Goal: Task Accomplishment & Management: Use online tool/utility

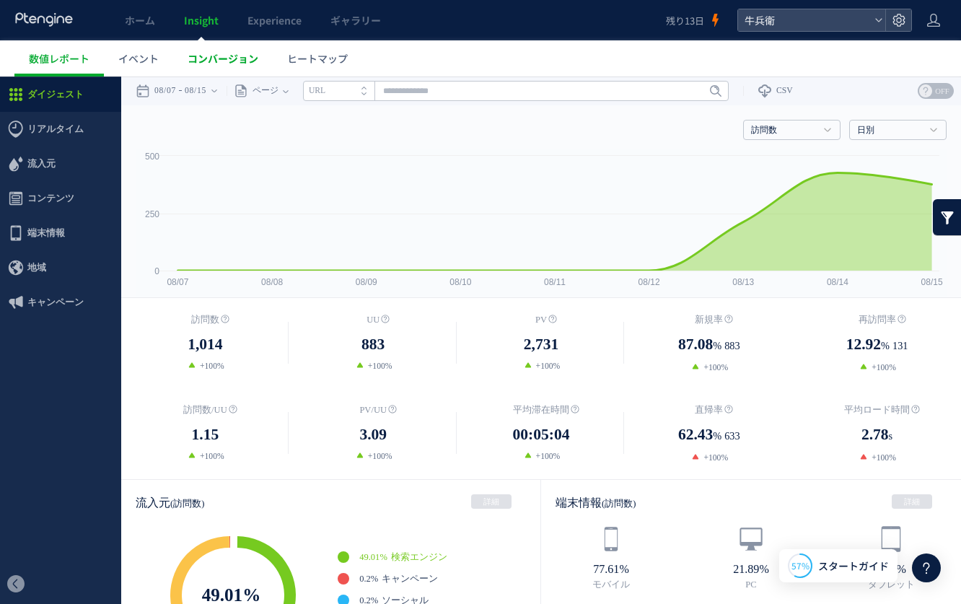
click at [228, 60] on span "コンバージョン" at bounding box center [223, 58] width 71 height 14
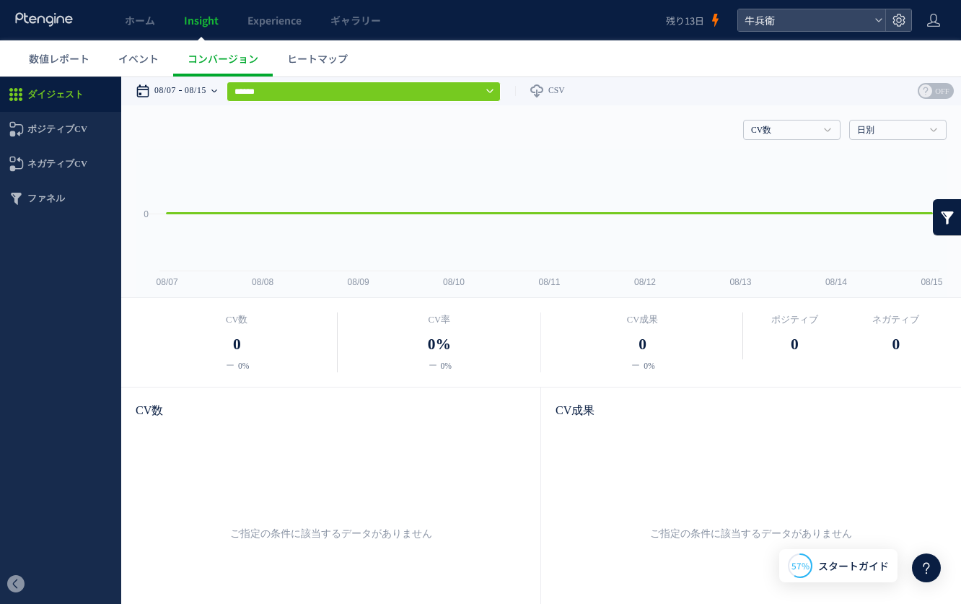
click at [194, 89] on time "08/15" at bounding box center [196, 90] width 22 height 29
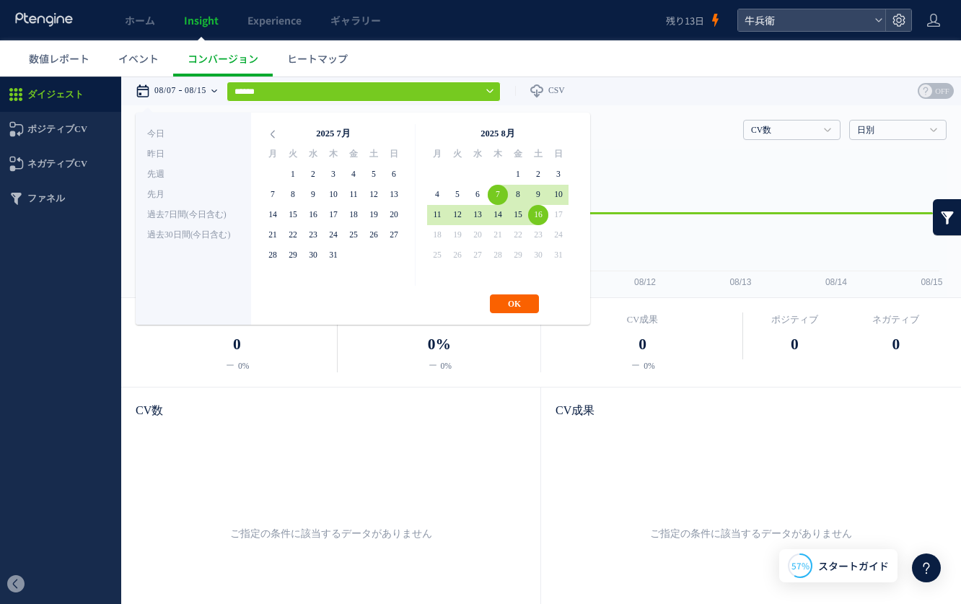
click at [529, 306] on button "OK" at bounding box center [514, 303] width 49 height 19
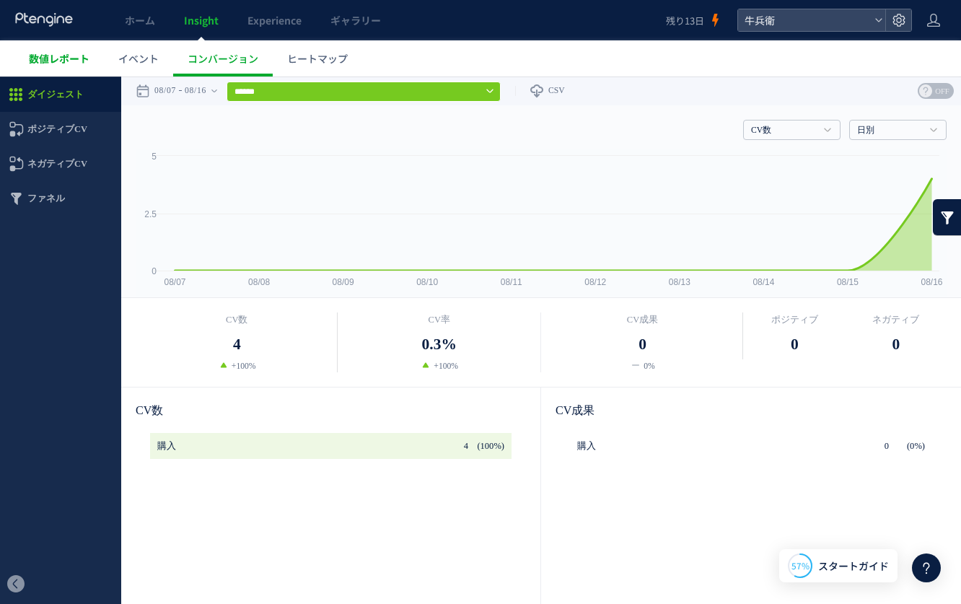
click at [82, 58] on span "数値レポート" at bounding box center [59, 58] width 61 height 14
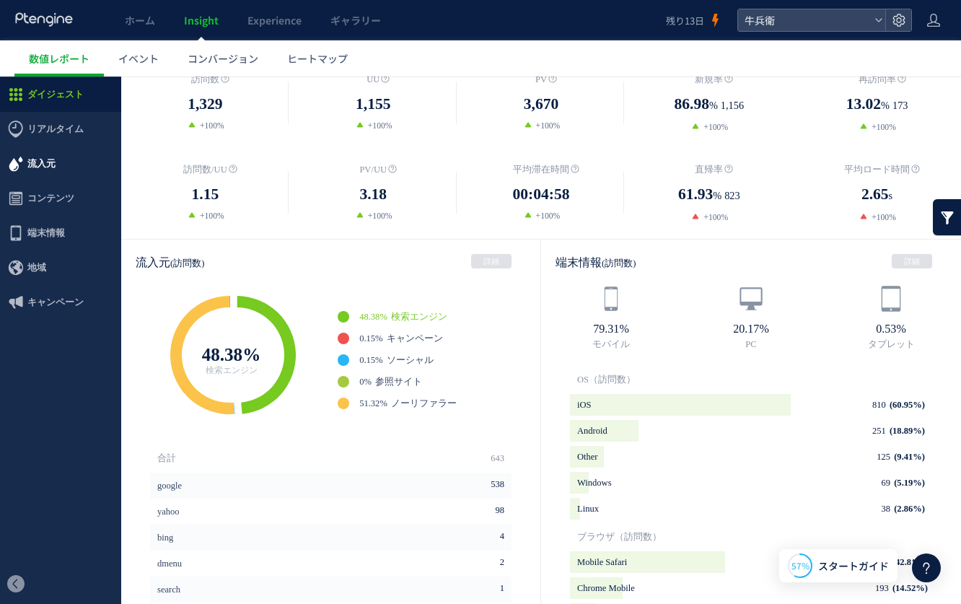
scroll to position [225, 0]
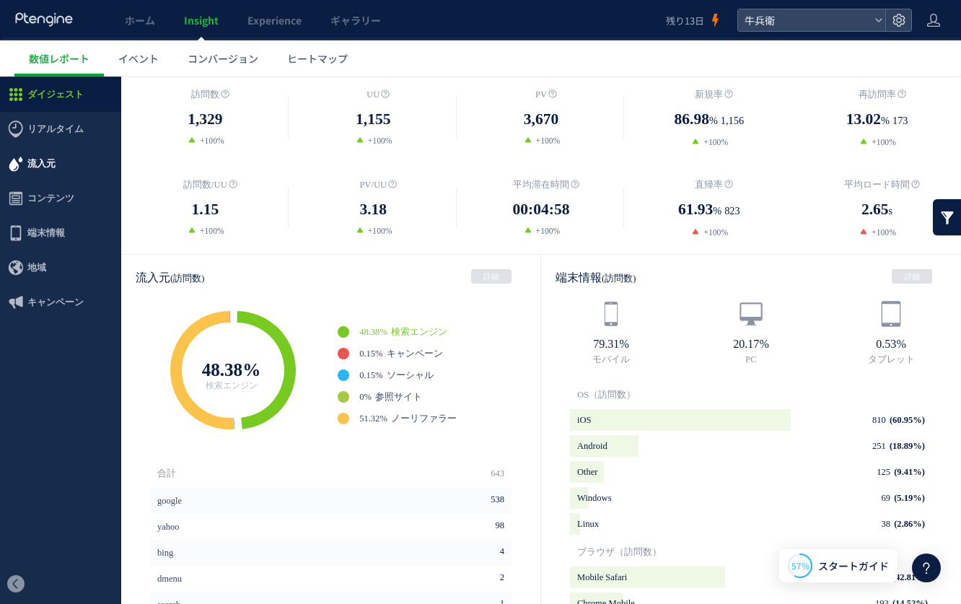
click at [52, 153] on span "流入元" at bounding box center [41, 163] width 28 height 35
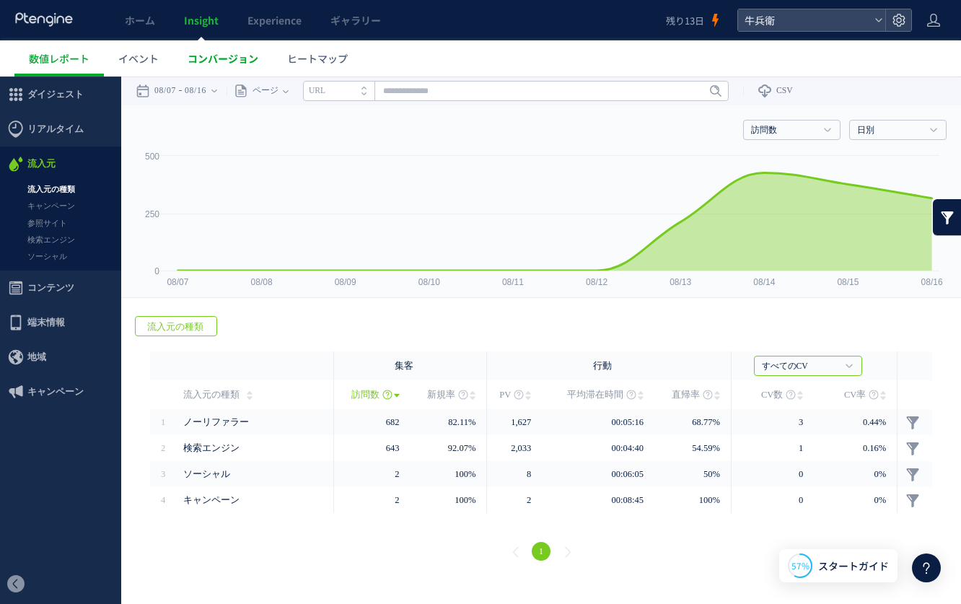
click at [208, 75] on link "コンバージョン" at bounding box center [223, 58] width 100 height 36
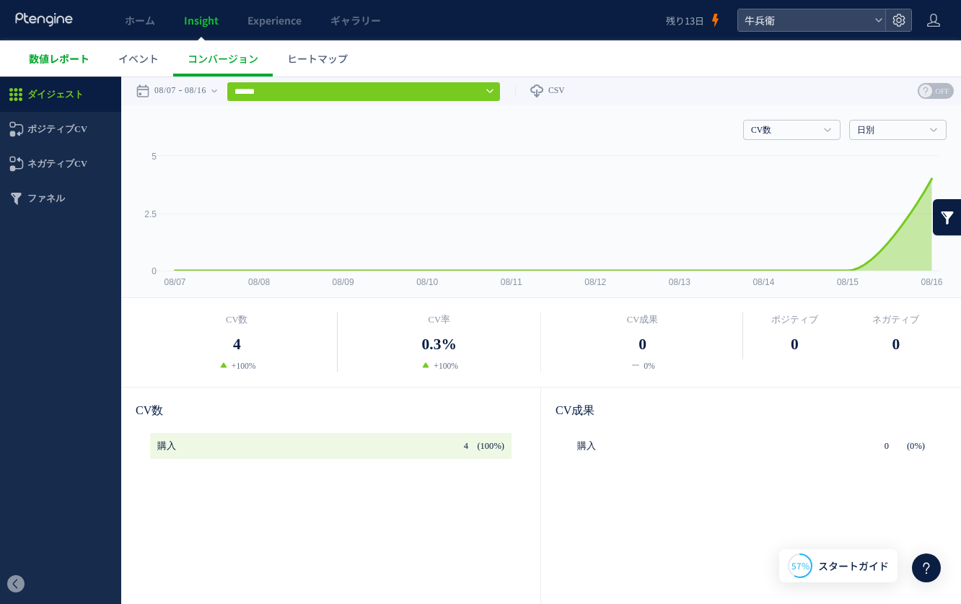
click at [79, 50] on link "数値レポート" at bounding box center [58, 58] width 89 height 36
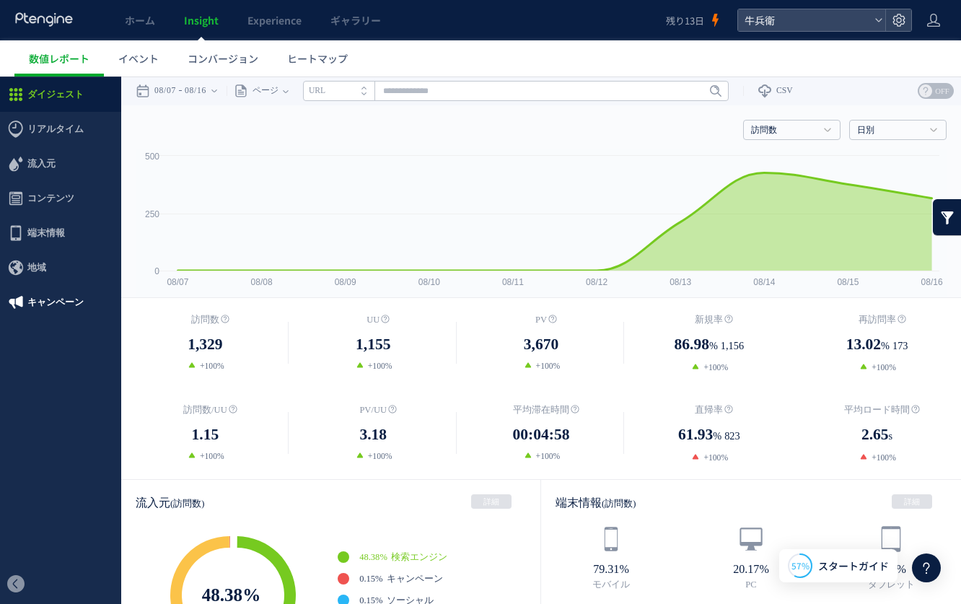
click at [84, 316] on span "キャンペーン" at bounding box center [60, 302] width 121 height 35
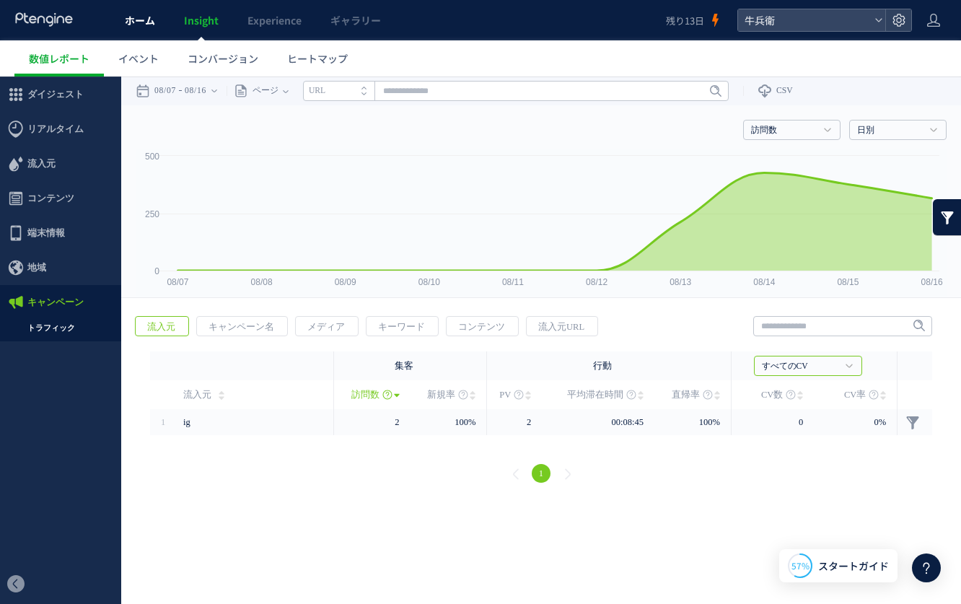
click at [122, 25] on link "ホーム" at bounding box center [139, 20] width 59 height 40
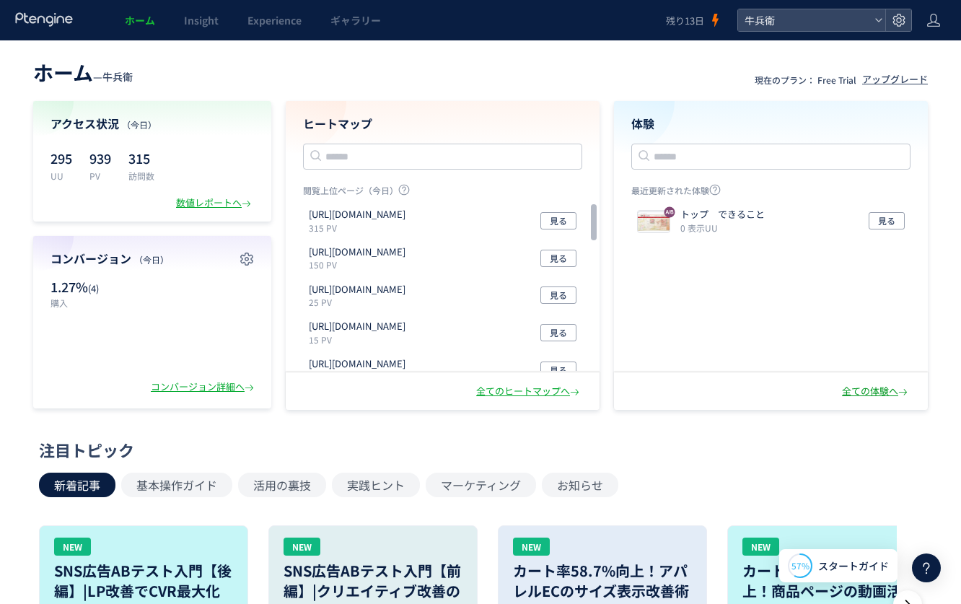
click at [865, 395] on div "全ての体験へ" at bounding box center [876, 391] width 69 height 14
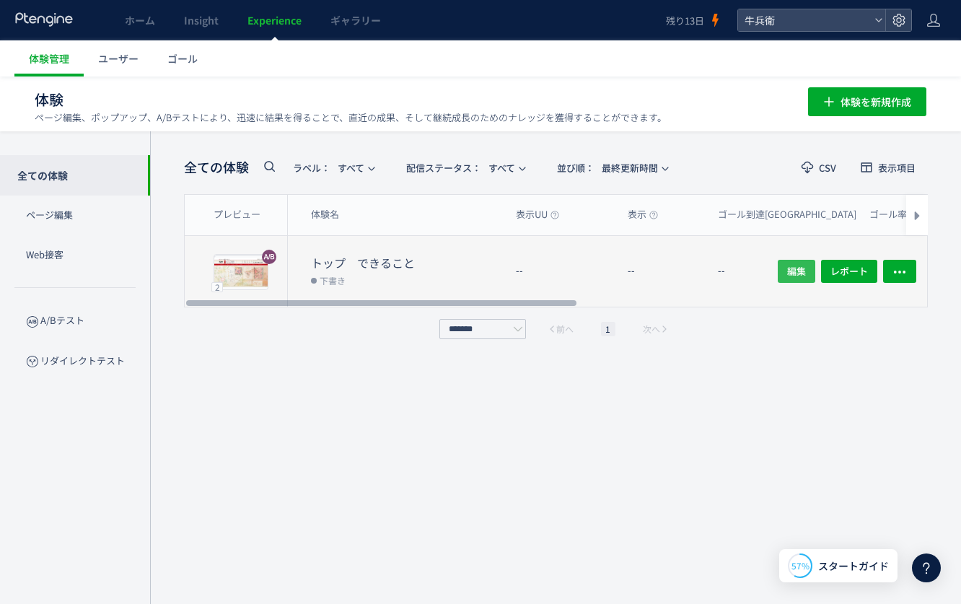
click at [803, 276] on span "編集" at bounding box center [796, 271] width 19 height 23
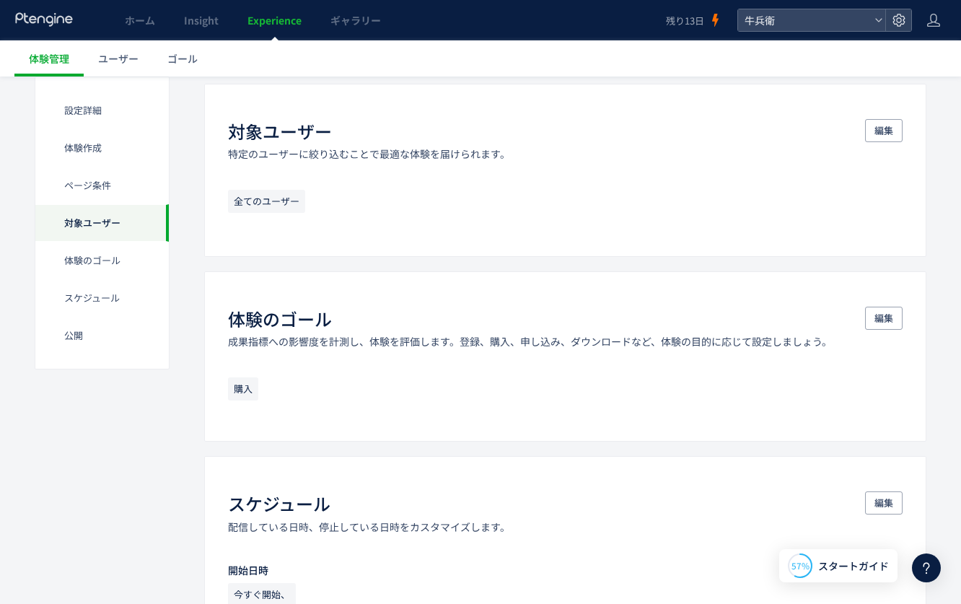
scroll to position [803, 0]
click at [877, 312] on span "編集" at bounding box center [883, 318] width 19 height 23
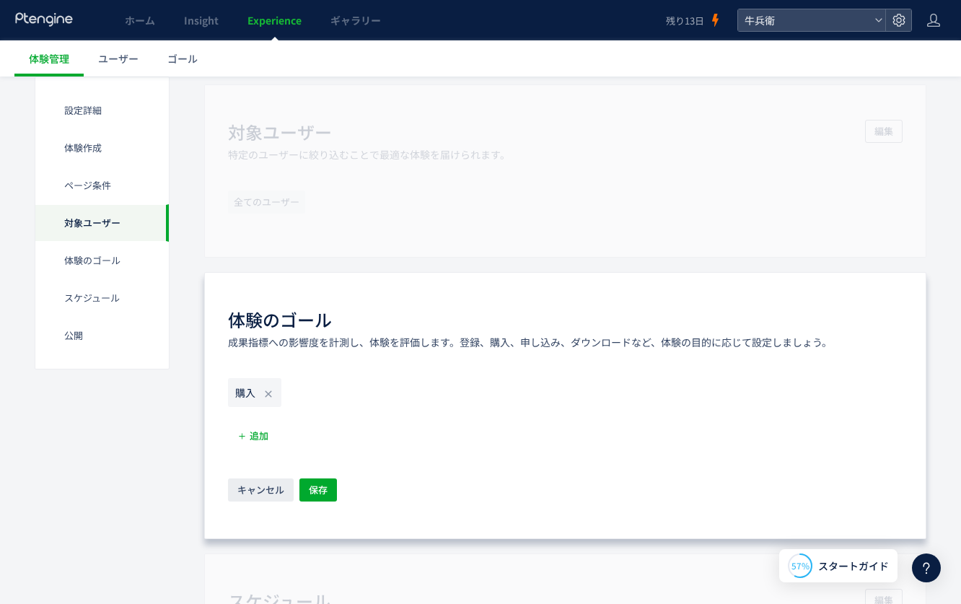
click at [267, 391] on icon at bounding box center [269, 394] width 12 height 12
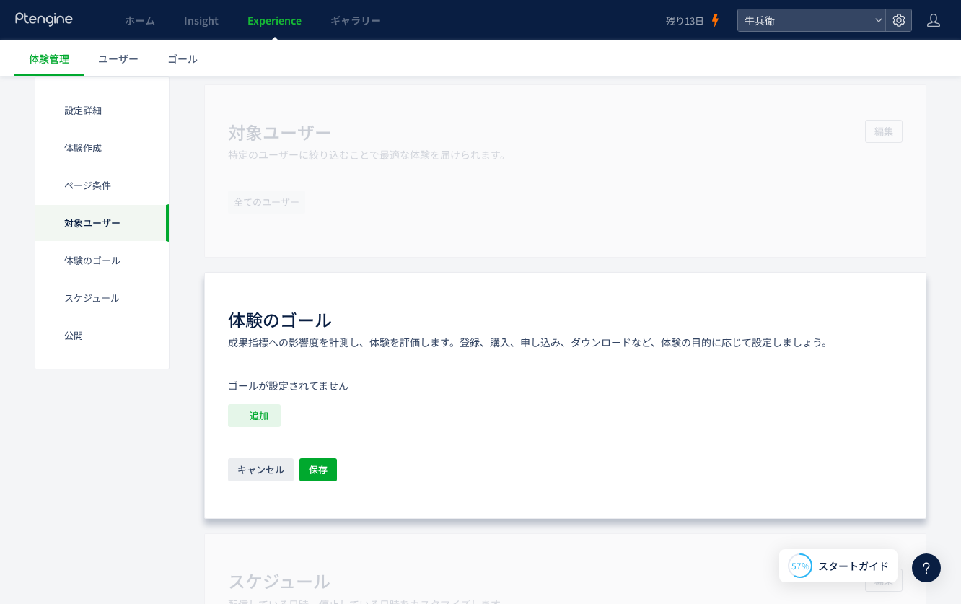
click at [262, 414] on span "追加" at bounding box center [259, 415] width 19 height 23
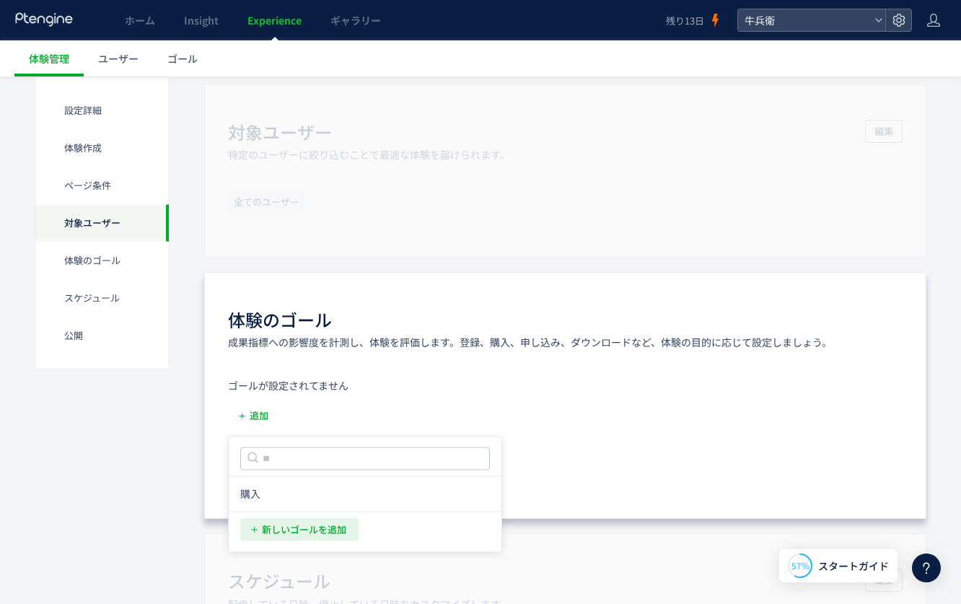
click at [307, 528] on span "新しいゴールを追加" at bounding box center [304, 528] width 84 height 23
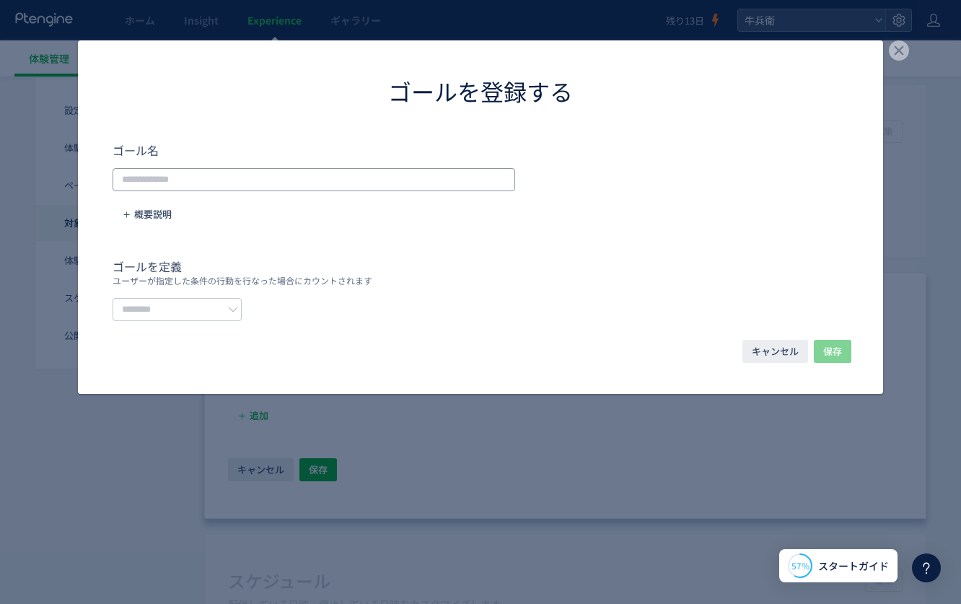
click at [250, 179] on input "dialog" at bounding box center [314, 179] width 402 height 23
type input "****"
click at [159, 301] on input "dialog" at bounding box center [177, 309] width 129 height 23
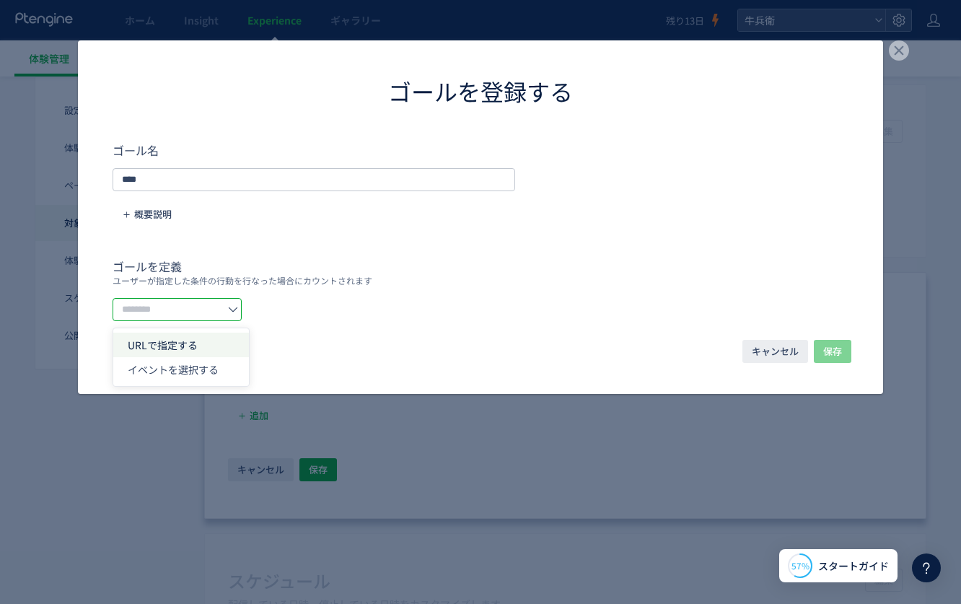
click at [164, 343] on span "URLで指定する" at bounding box center [163, 345] width 70 height 14
type input "********"
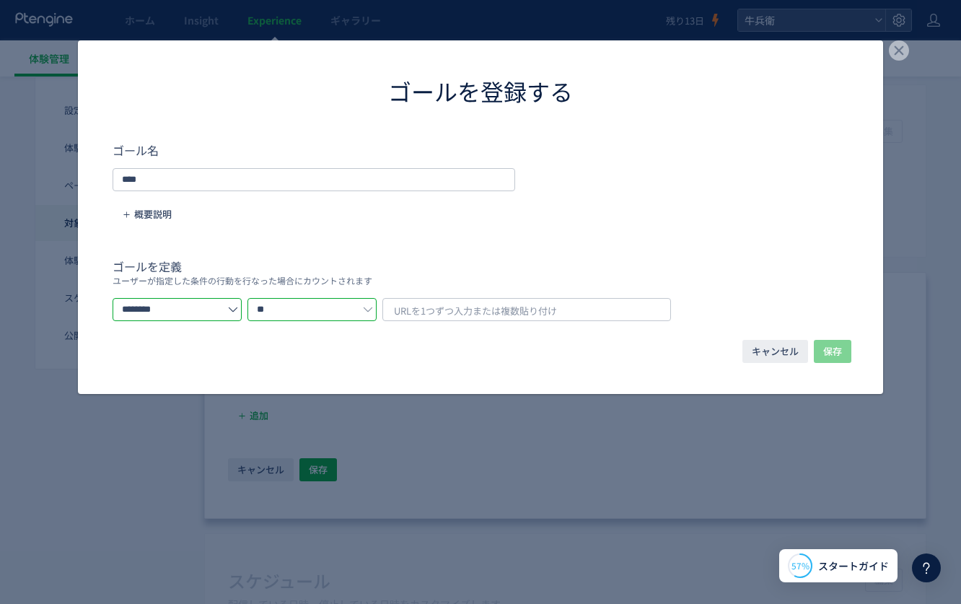
click at [307, 312] on input "**" at bounding box center [311, 309] width 129 height 23
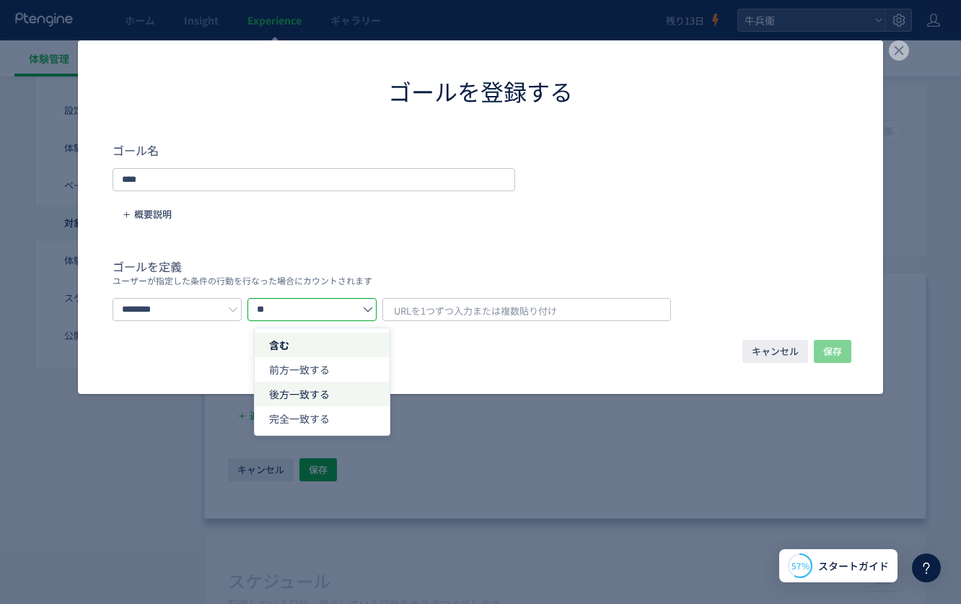
click at [301, 392] on span "後方一致する" at bounding box center [299, 394] width 61 height 14
type input "******"
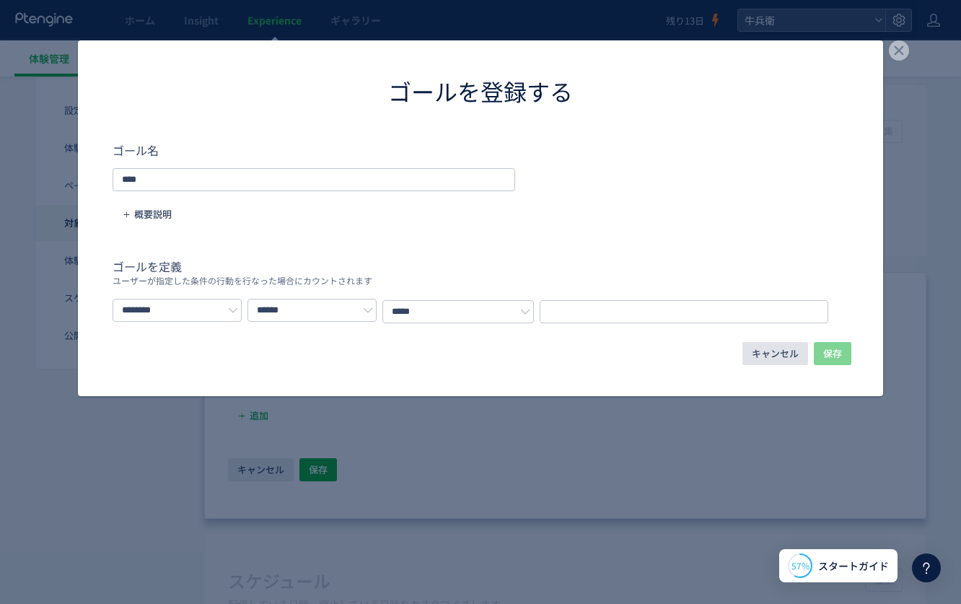
click at [777, 344] on span "キャンセル" at bounding box center [775, 353] width 47 height 23
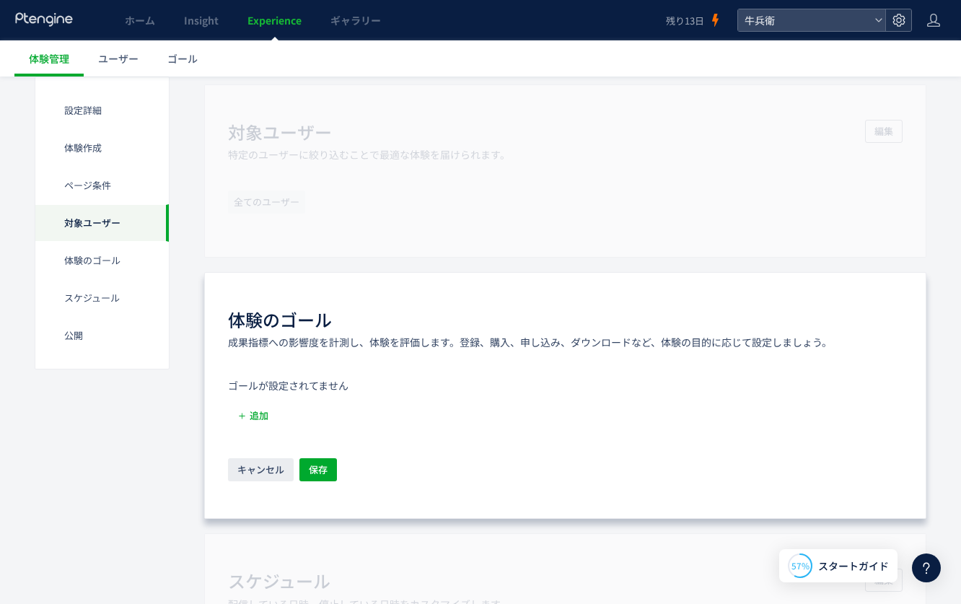
click at [895, 23] on use at bounding box center [898, 20] width 12 height 12
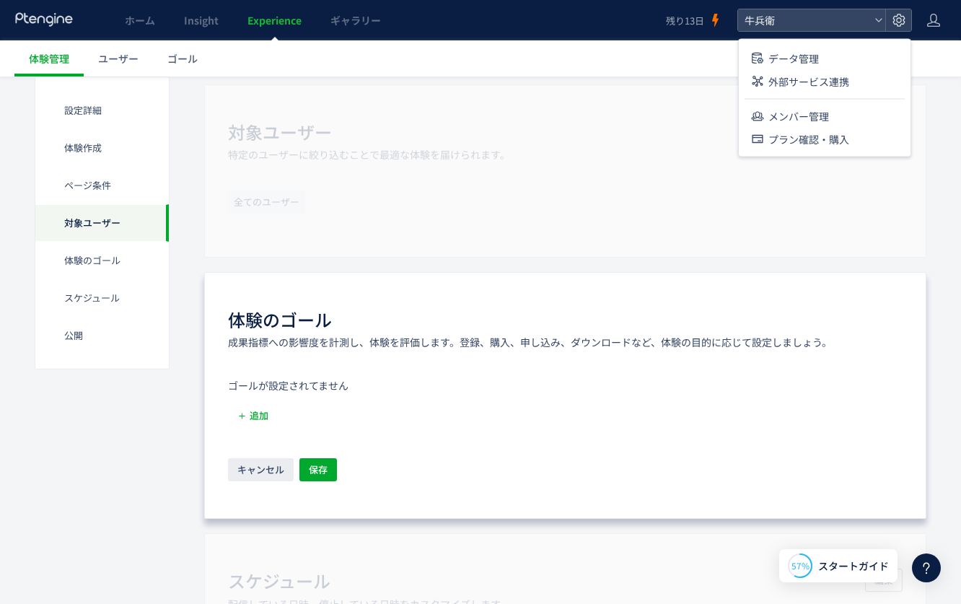
click at [63, 15] on icon at bounding box center [44, 19] width 60 height 14
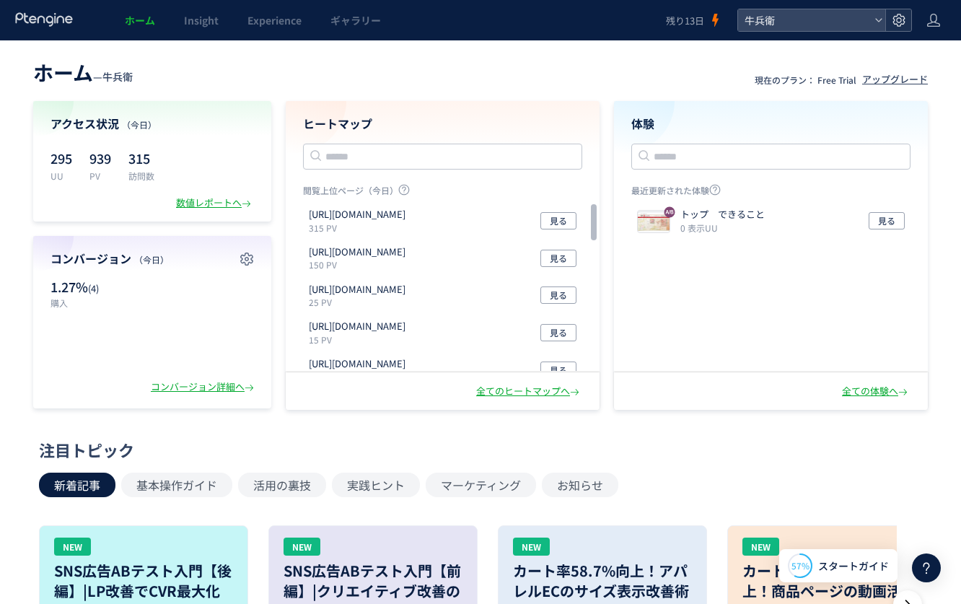
click at [894, 21] on icon at bounding box center [898, 20] width 14 height 14
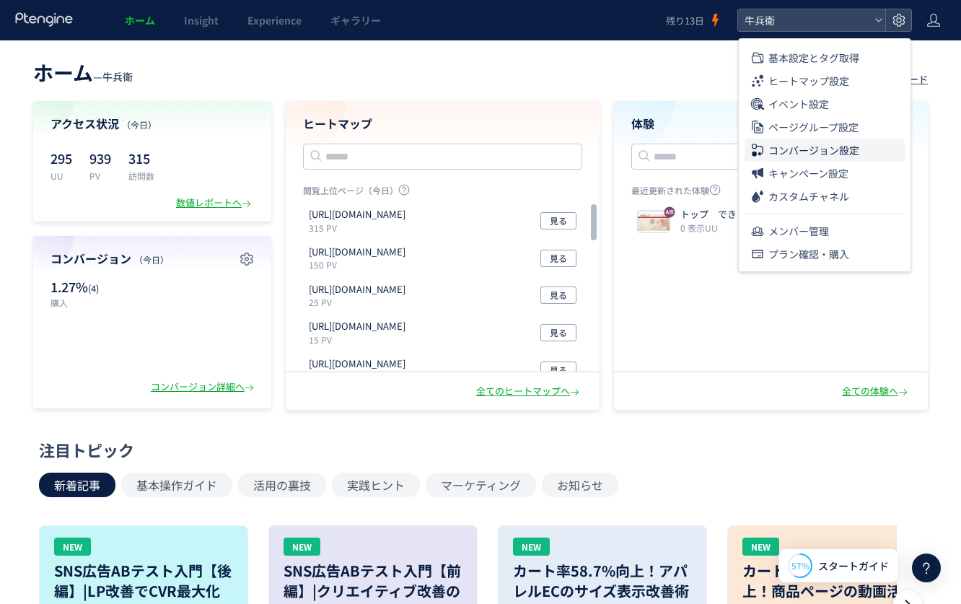
click at [787, 149] on span "コンバージョン設定" at bounding box center [813, 149] width 91 height 23
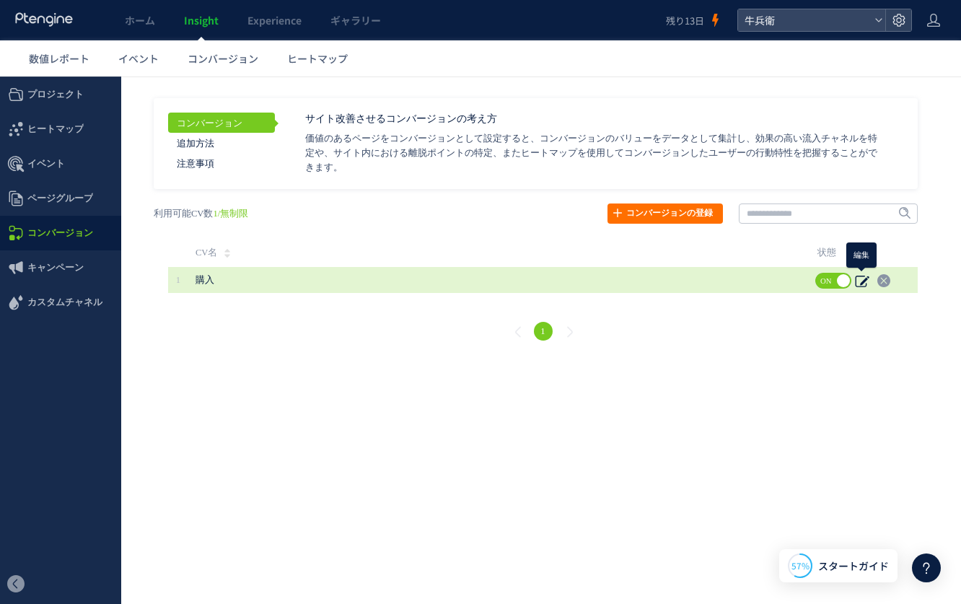
click at [862, 281] on use at bounding box center [862, 282] width 14 height 12
type input "**"
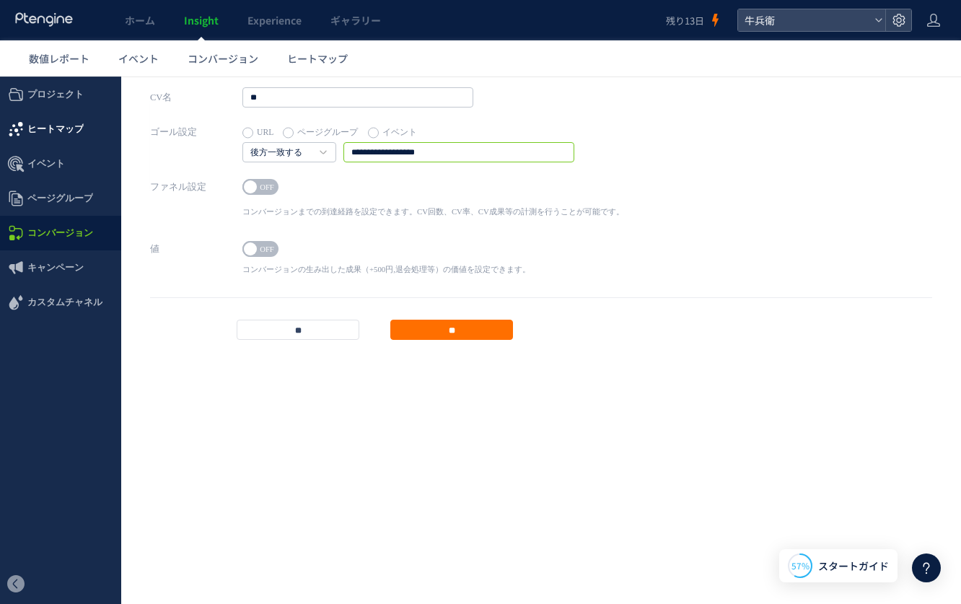
drag, startPoint x: 470, startPoint y: 159, endPoint x: 120, endPoint y: 115, distance: 351.9
click at [120, 115] on div "プロジェクト ドメイン設定 基本タグ レポート通知 IP除外 UA除外 URLの統一" at bounding box center [480, 217] width 961 height 283
click at [92, 69] on link "数値レポート" at bounding box center [58, 58] width 89 height 36
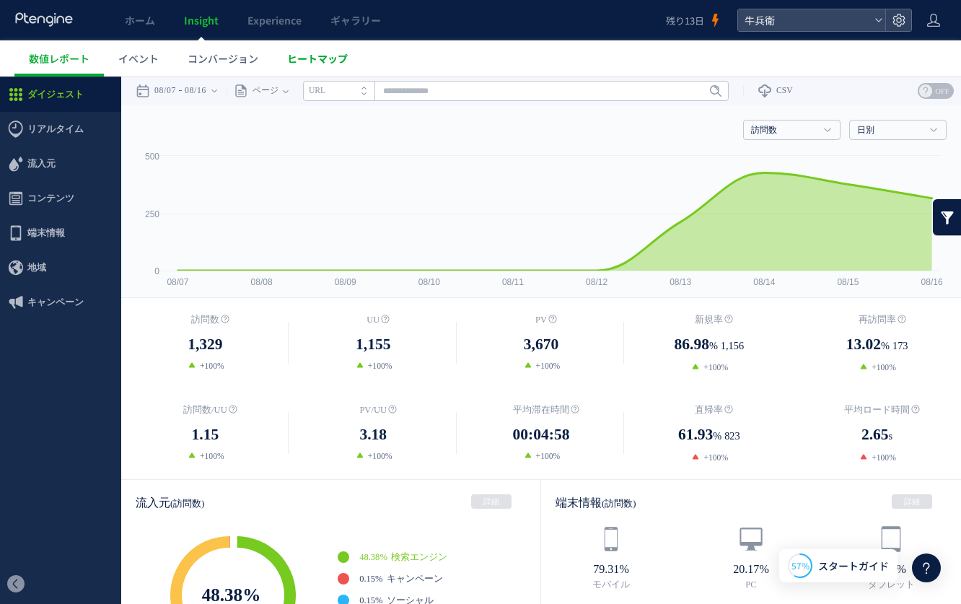
click at [351, 51] on link "ヒートマップ" at bounding box center [317, 58] width 89 height 36
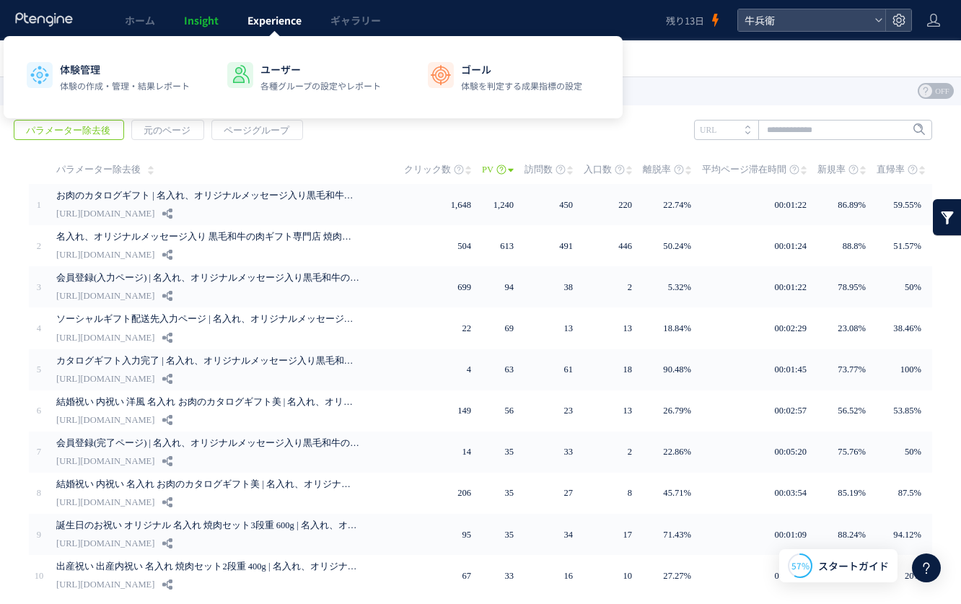
click at [284, 30] on link "Experience" at bounding box center [274, 20] width 83 height 40
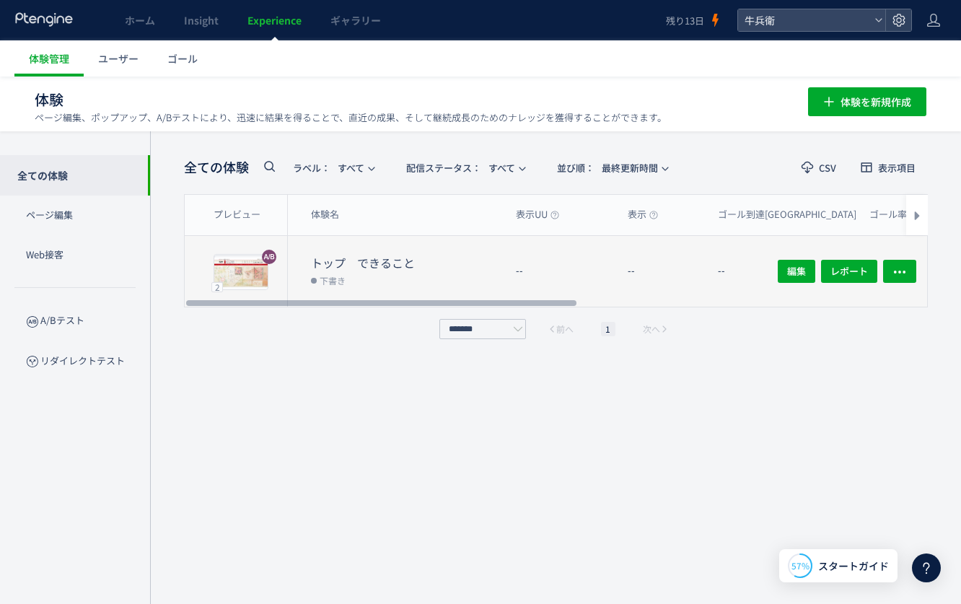
click at [633, 258] on div "--" at bounding box center [661, 271] width 90 height 71
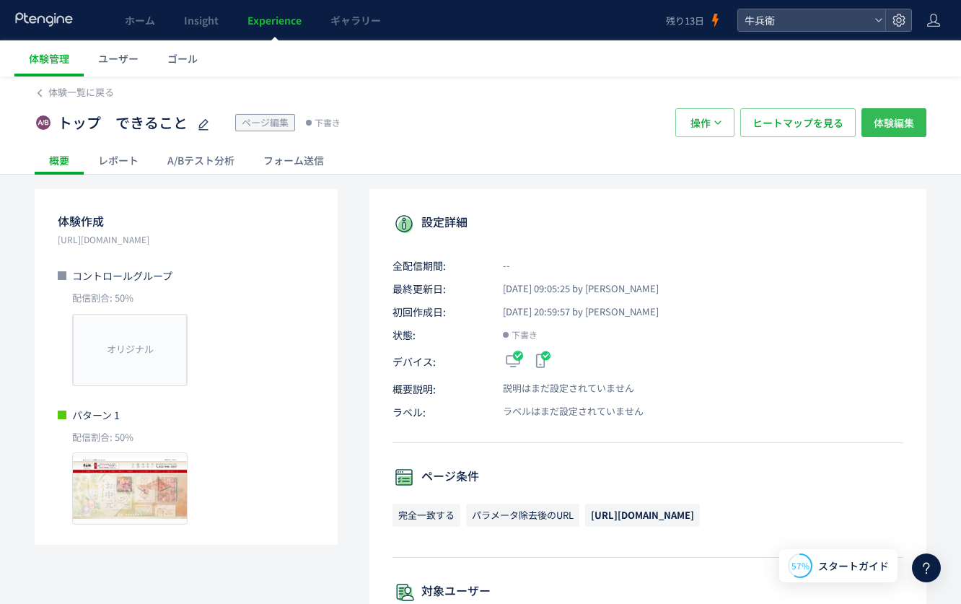
click at [917, 123] on button "体験編集" at bounding box center [893, 122] width 65 height 29
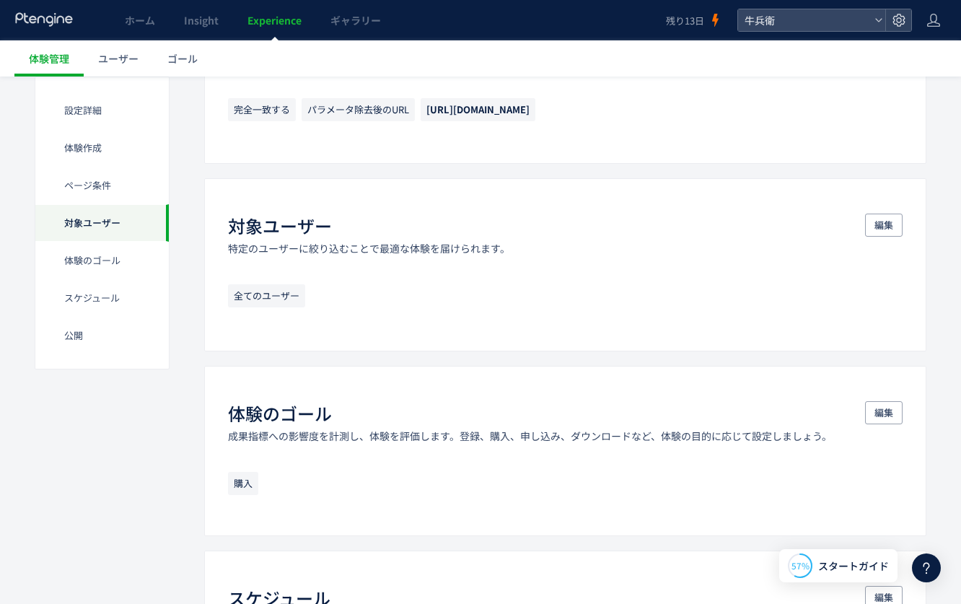
scroll to position [710, 0]
click at [872, 408] on button "編集" at bounding box center [884, 411] width 38 height 23
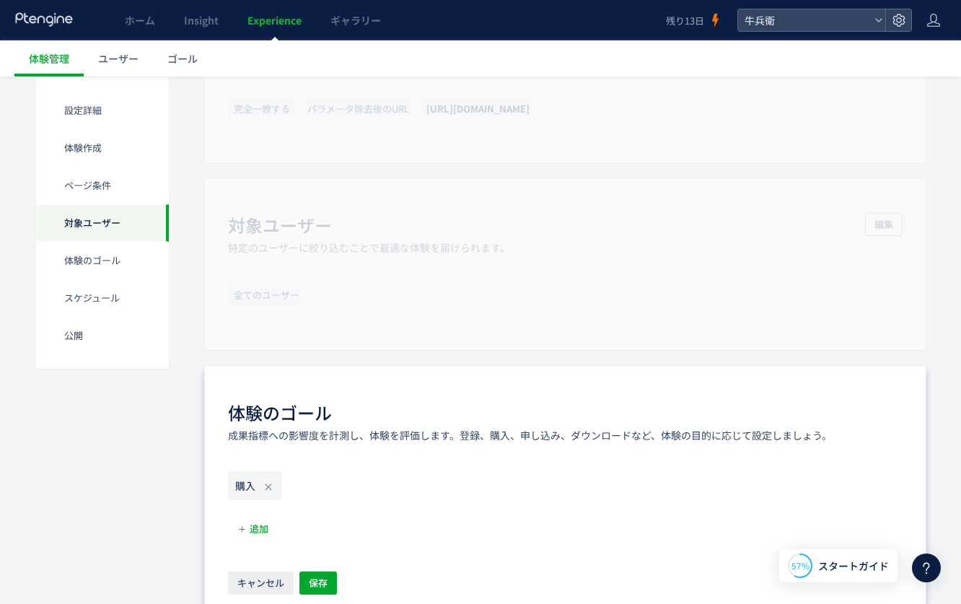
click at [268, 488] on use at bounding box center [268, 487] width 6 height 6
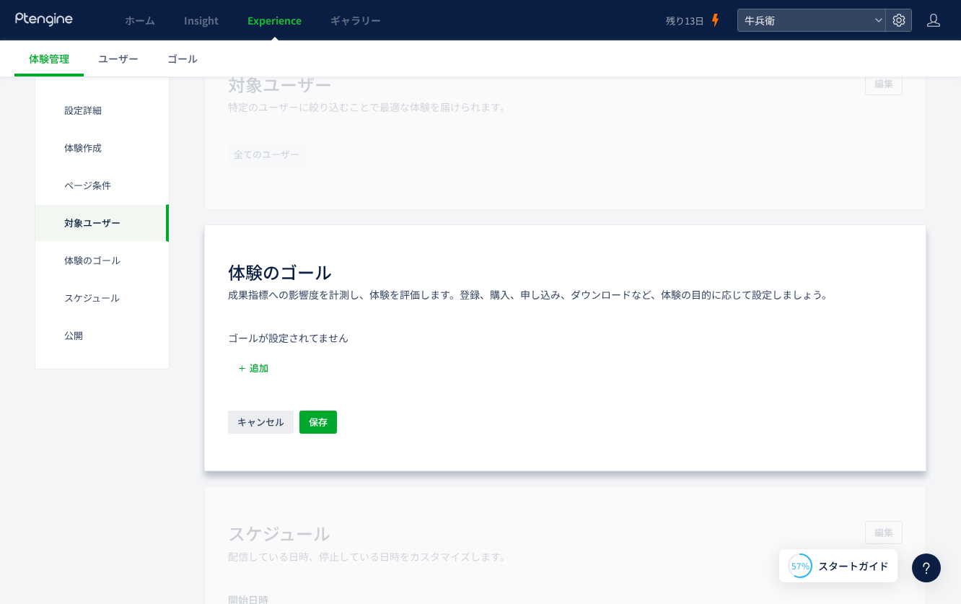
scroll to position [884, 0]
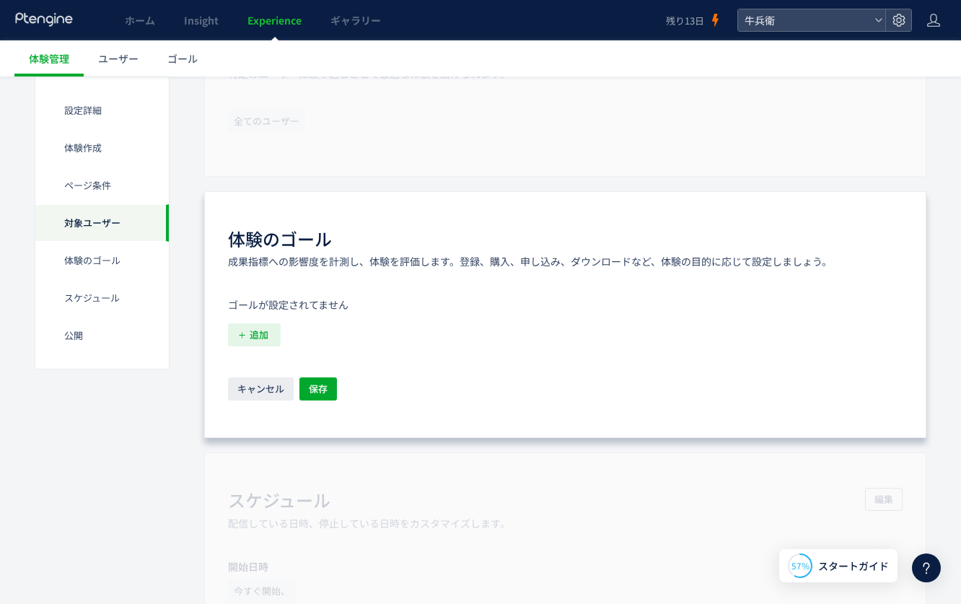
click at [263, 333] on span "追加" at bounding box center [259, 334] width 19 height 23
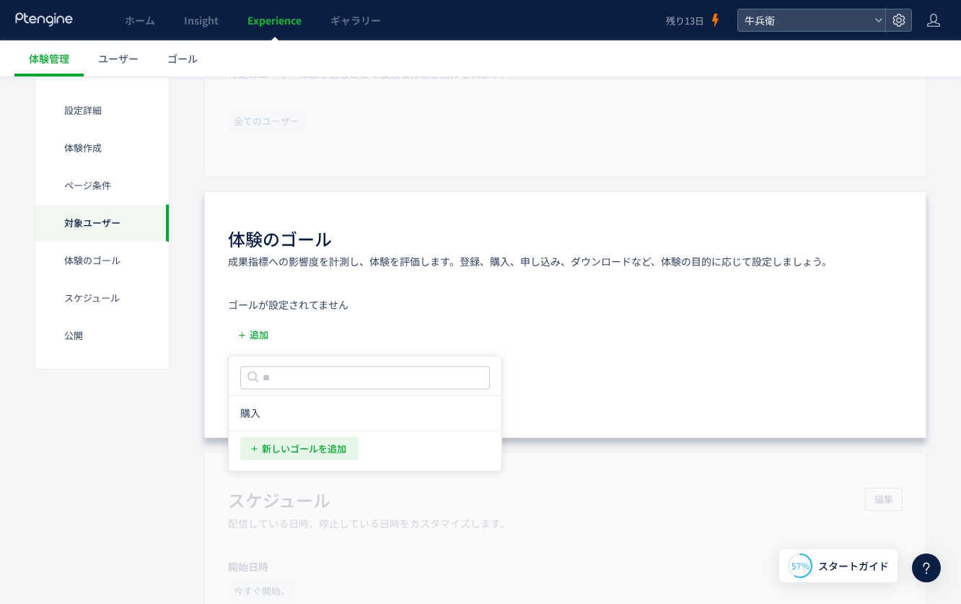
click at [330, 454] on span "新しいゴールを追加" at bounding box center [304, 447] width 84 height 23
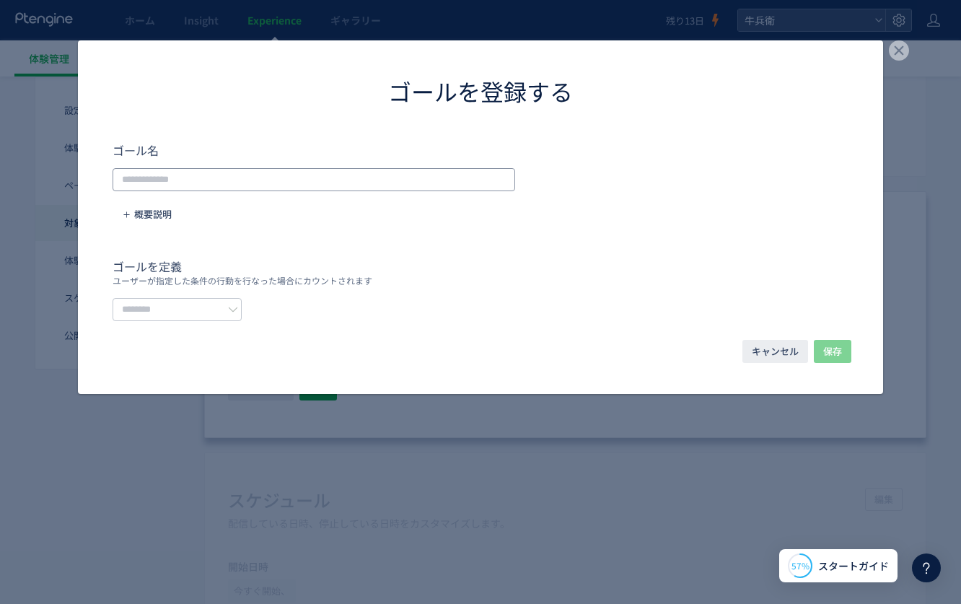
click at [334, 182] on input "dialog" at bounding box center [314, 179] width 402 height 23
type input "****"
click at [209, 301] on input "dialog" at bounding box center [177, 309] width 129 height 23
click at [209, 335] on li "URLで指定する" at bounding box center [181, 344] width 136 height 25
type input "********"
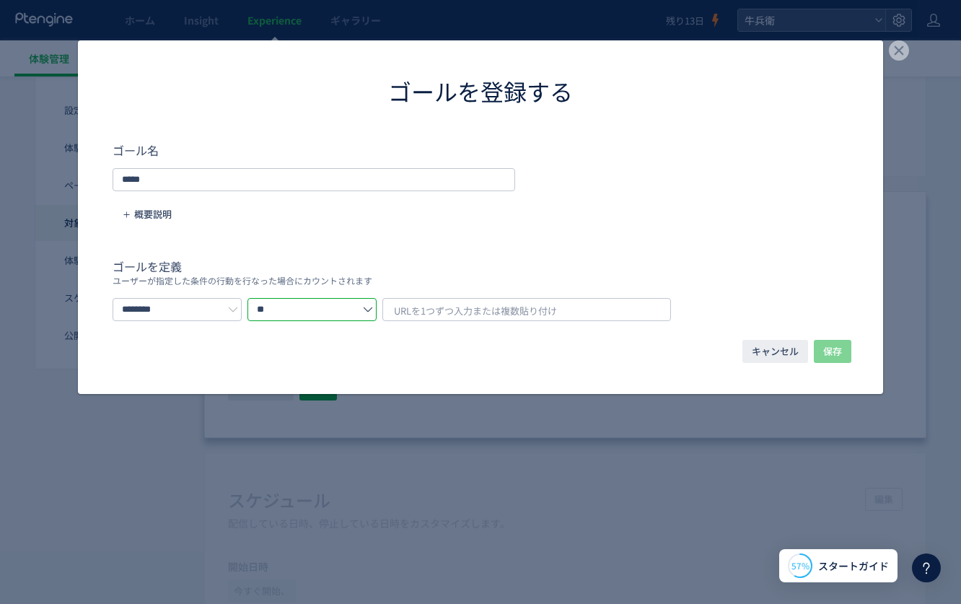
click at [315, 309] on input "**" at bounding box center [311, 309] width 129 height 23
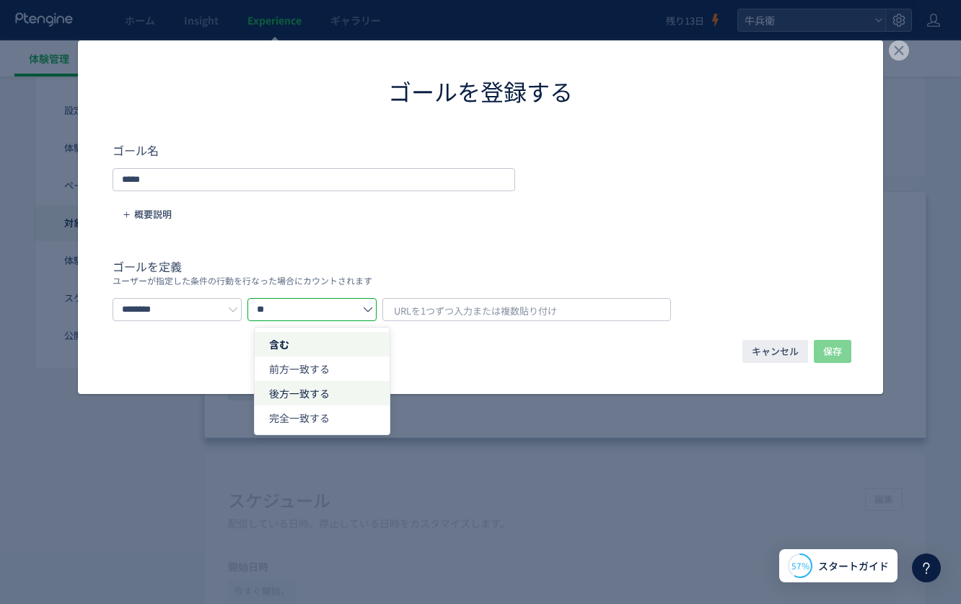
click at [327, 394] on span "後方一致する" at bounding box center [299, 393] width 61 height 14
type input "******"
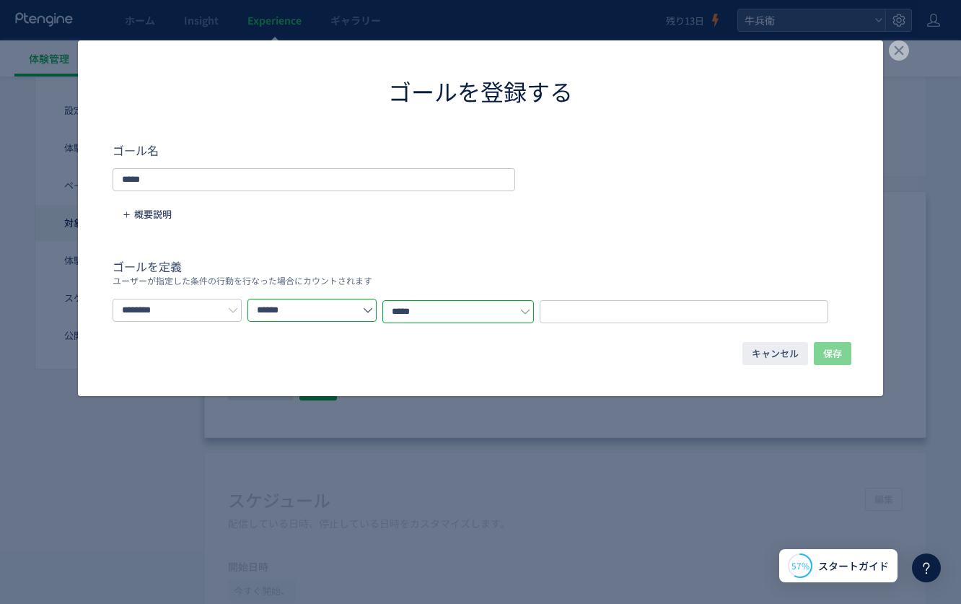
click at [494, 304] on input "*****" at bounding box center [457, 311] width 151 height 23
click at [588, 305] on input "dialog" at bounding box center [684, 311] width 289 height 23
paste input "**********"
type input "**********"
click at [835, 343] on span "保存" at bounding box center [832, 353] width 19 height 23
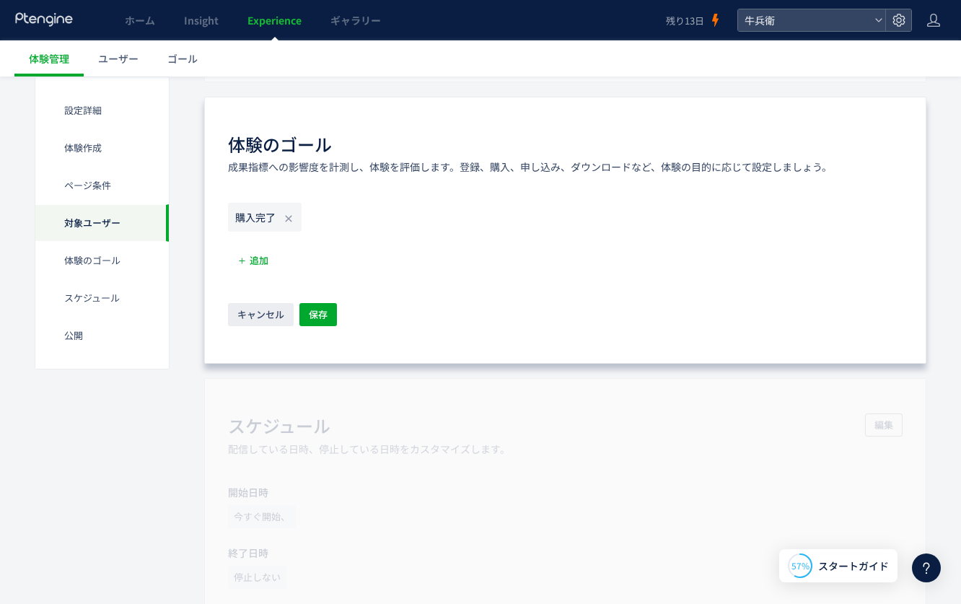
scroll to position [829, 0]
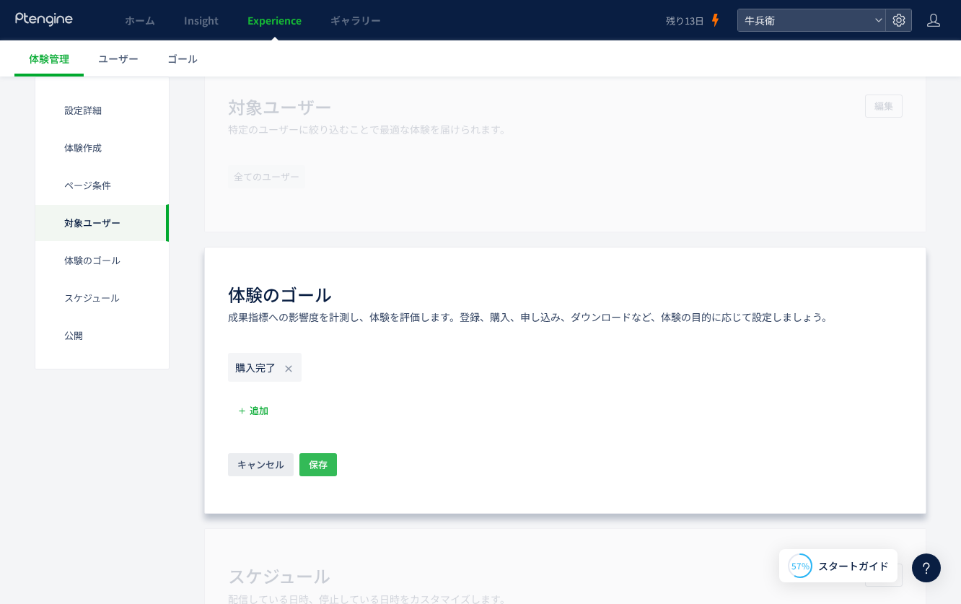
click at [318, 461] on span "保存" at bounding box center [318, 464] width 19 height 23
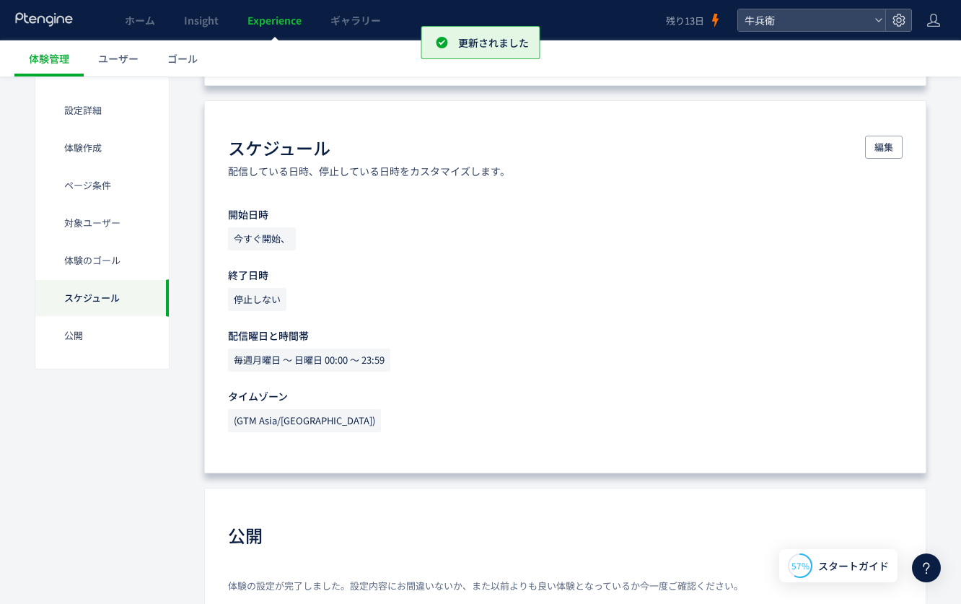
scroll to position [1163, 0]
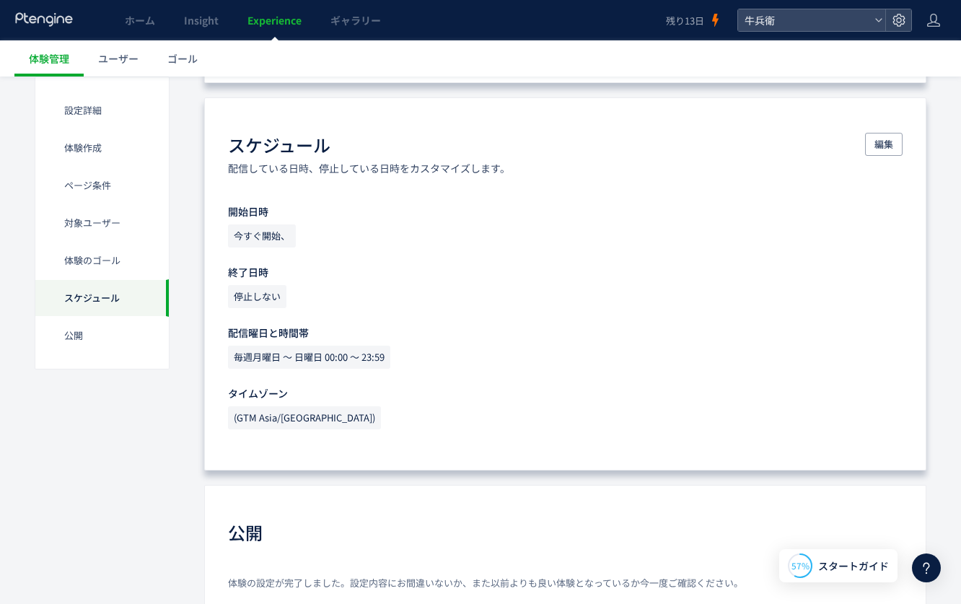
click at [260, 296] on span "停止しない" at bounding box center [257, 296] width 58 height 23
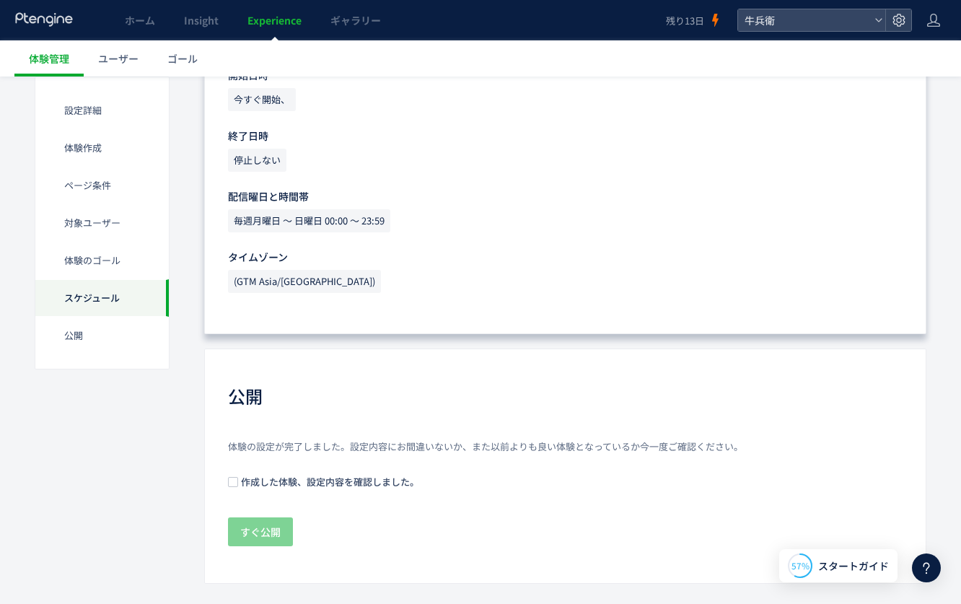
scroll to position [1322, 0]
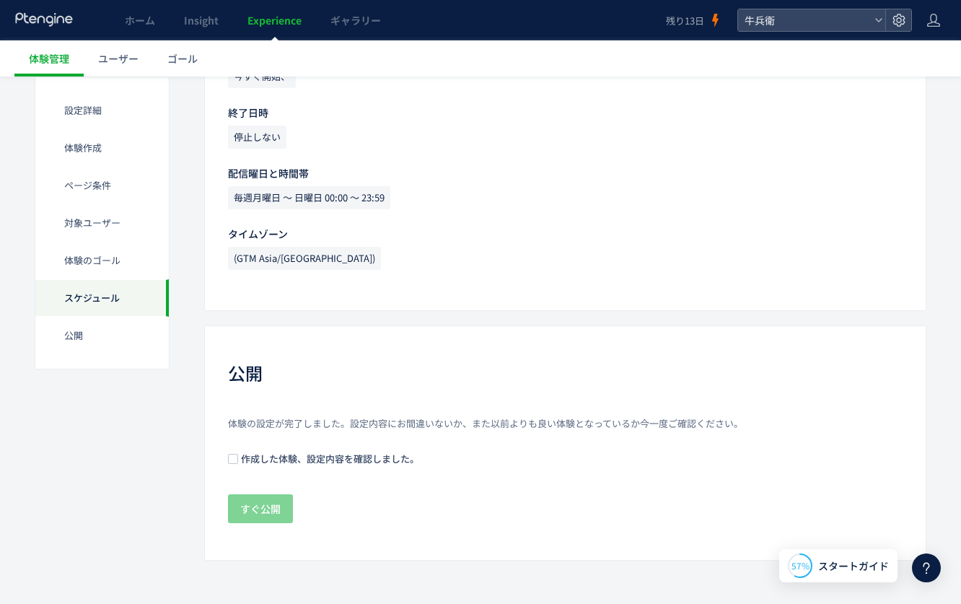
click at [237, 464] on span at bounding box center [233, 459] width 10 height 11
click at [251, 509] on span "すぐ公開" at bounding box center [260, 508] width 40 height 29
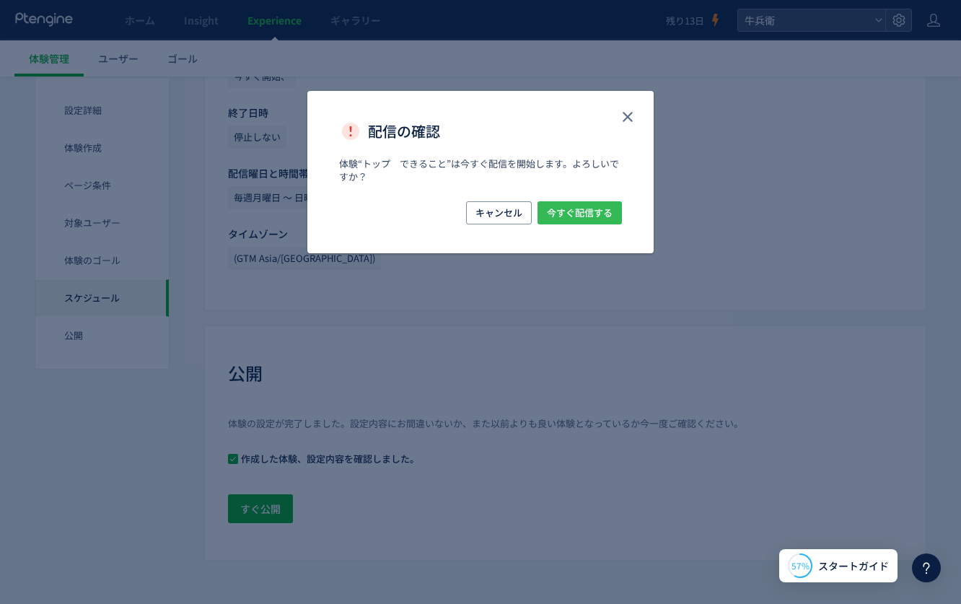
click at [589, 209] on span "今すぐ配信する" at bounding box center [580, 212] width 66 height 23
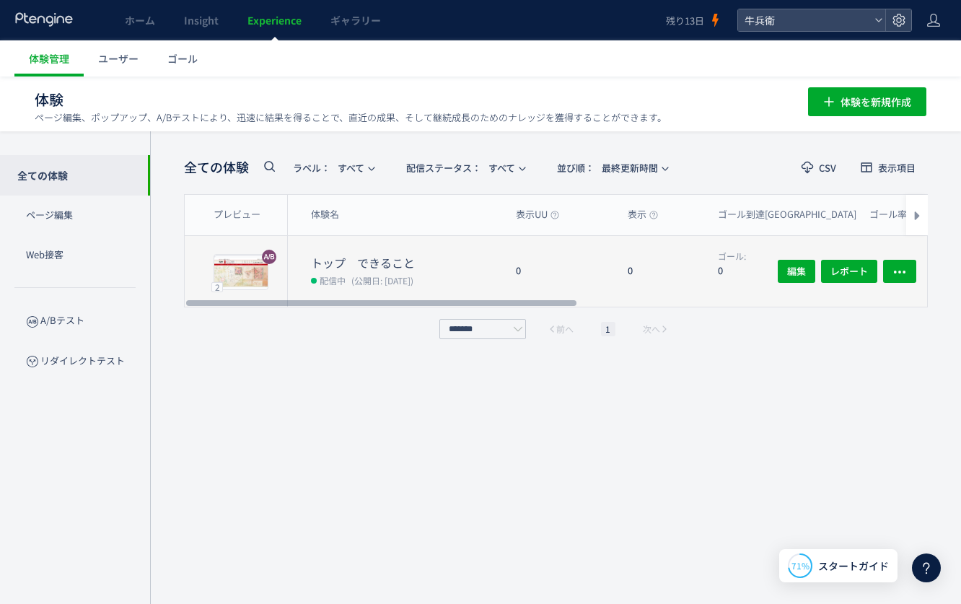
click at [617, 245] on div "0" at bounding box center [661, 271] width 90 height 71
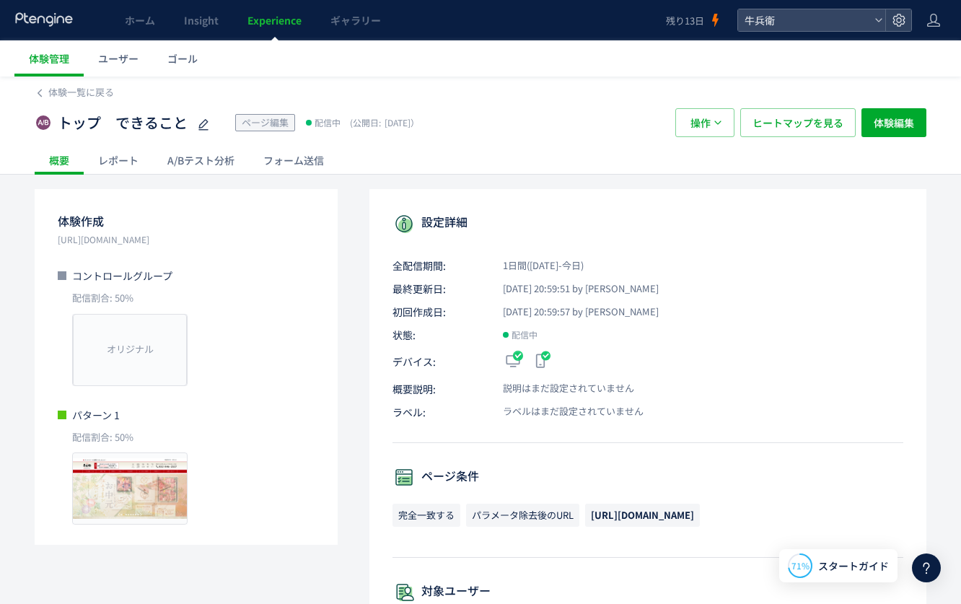
click at [49, 22] on icon at bounding box center [44, 19] width 60 height 14
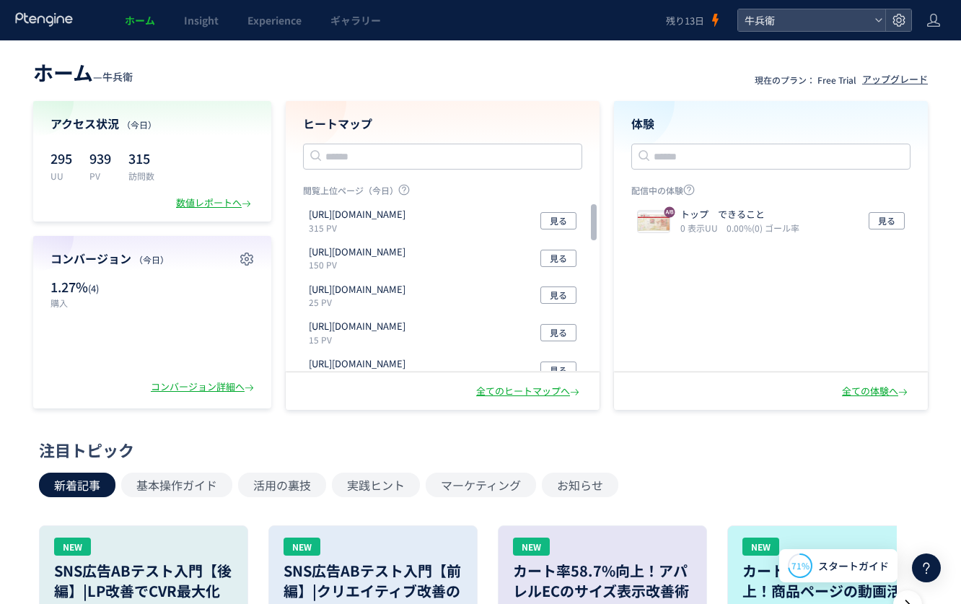
click at [137, 25] on span "ホーム" at bounding box center [140, 20] width 30 height 14
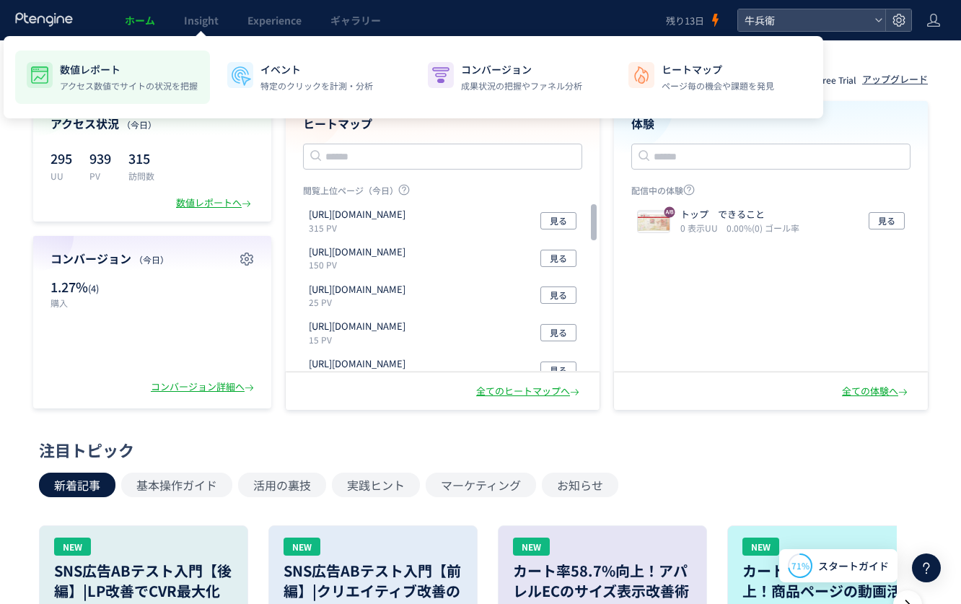
click at [107, 79] on p "アクセス数値でサイトの状況を把握" at bounding box center [129, 85] width 138 height 13
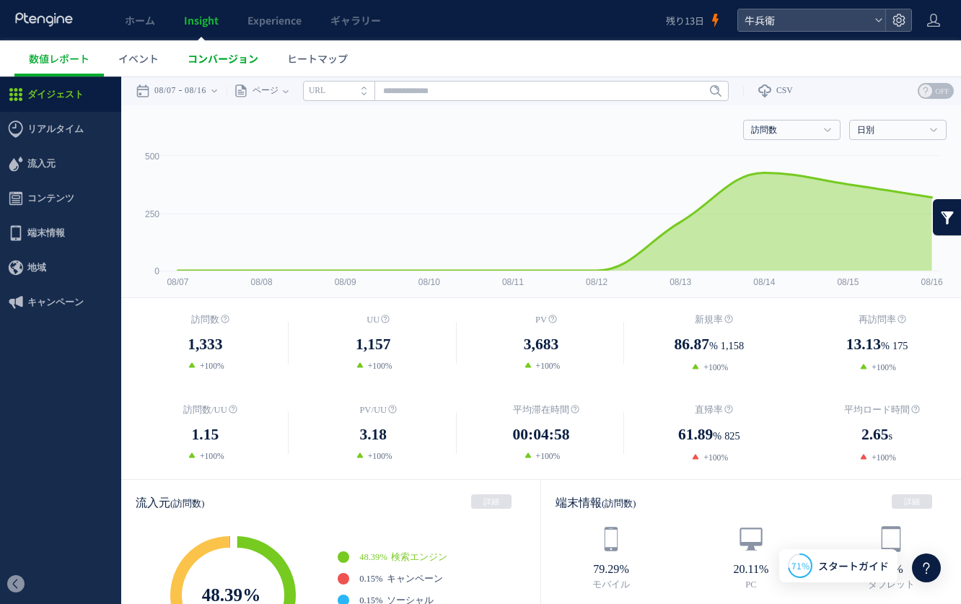
click at [210, 73] on link "コンバージョン" at bounding box center [223, 58] width 100 height 36
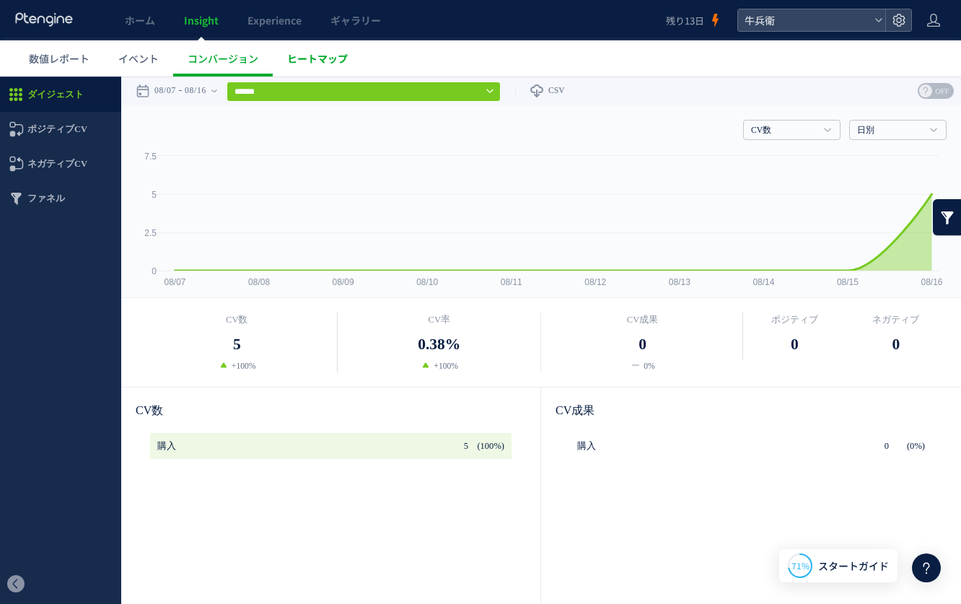
click at [316, 75] on link "ヒートマップ" at bounding box center [317, 58] width 89 height 36
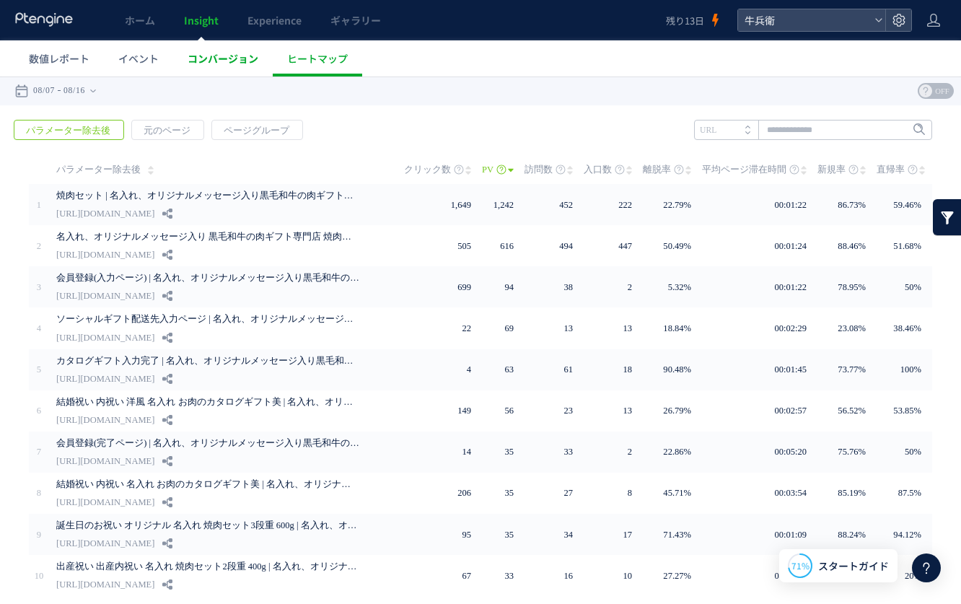
click at [232, 73] on link "コンバージョン" at bounding box center [223, 58] width 100 height 36
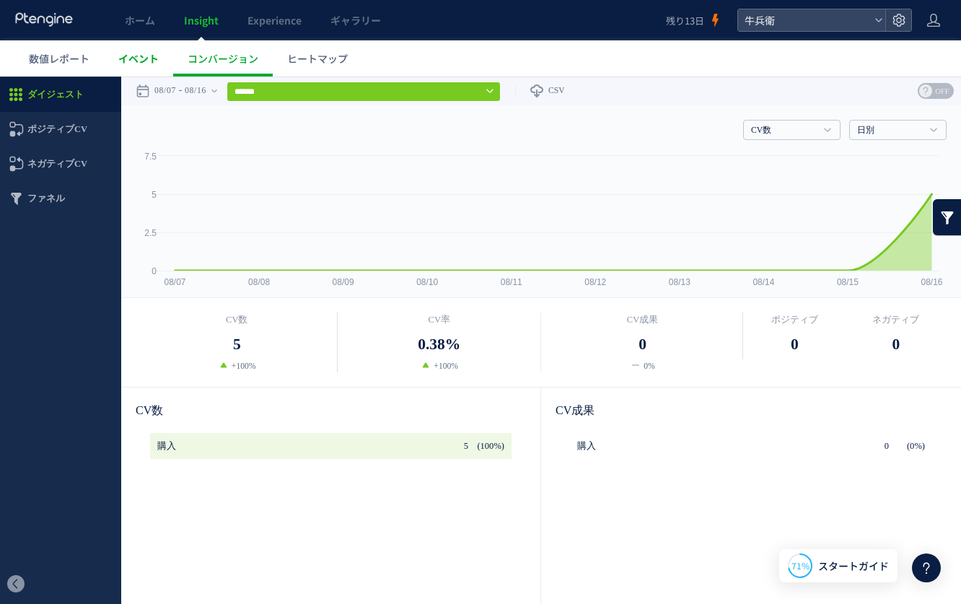
click at [163, 67] on link "イベント" at bounding box center [138, 58] width 69 height 36
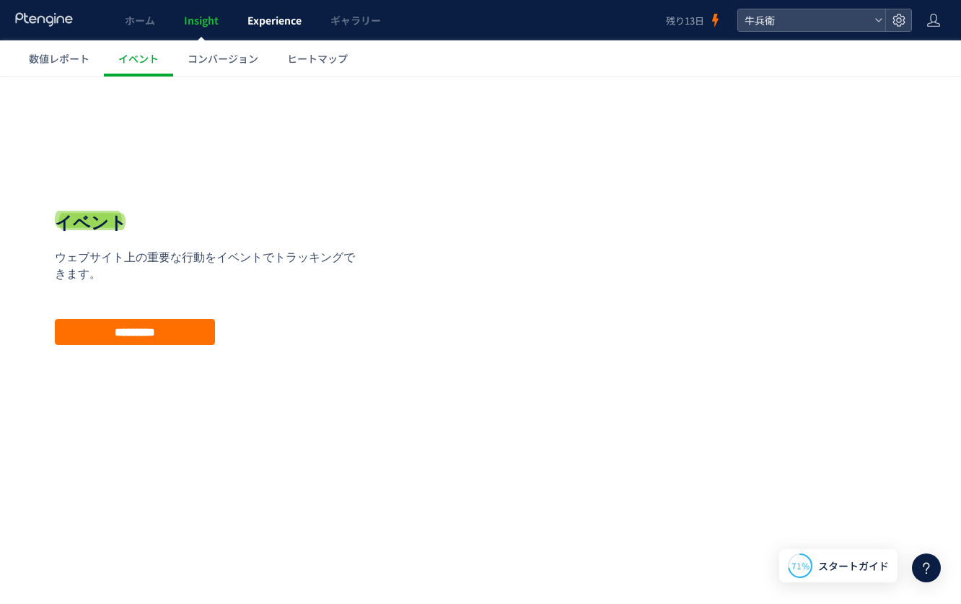
click at [268, 12] on link "Experience" at bounding box center [274, 20] width 83 height 40
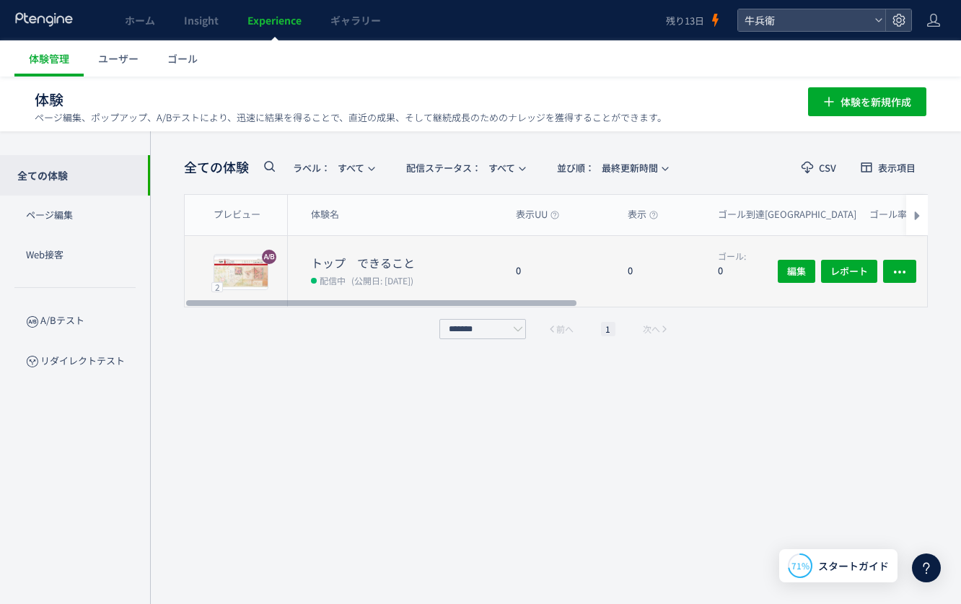
click at [420, 237] on div "トップ　できること 配信中 (公開日: [DATE])" at bounding box center [396, 271] width 216 height 71
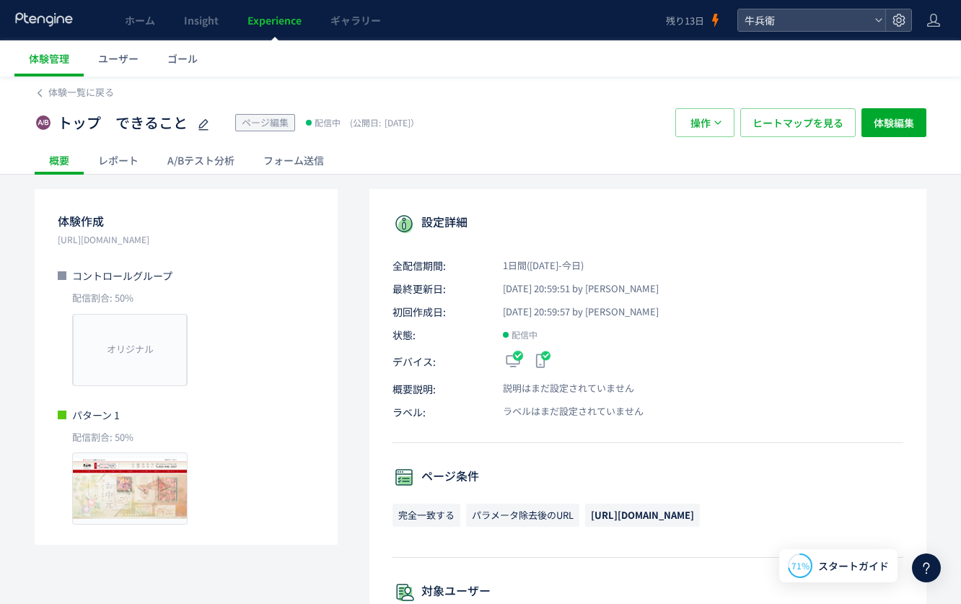
click at [112, 162] on div "レポート" at bounding box center [118, 160] width 69 height 29
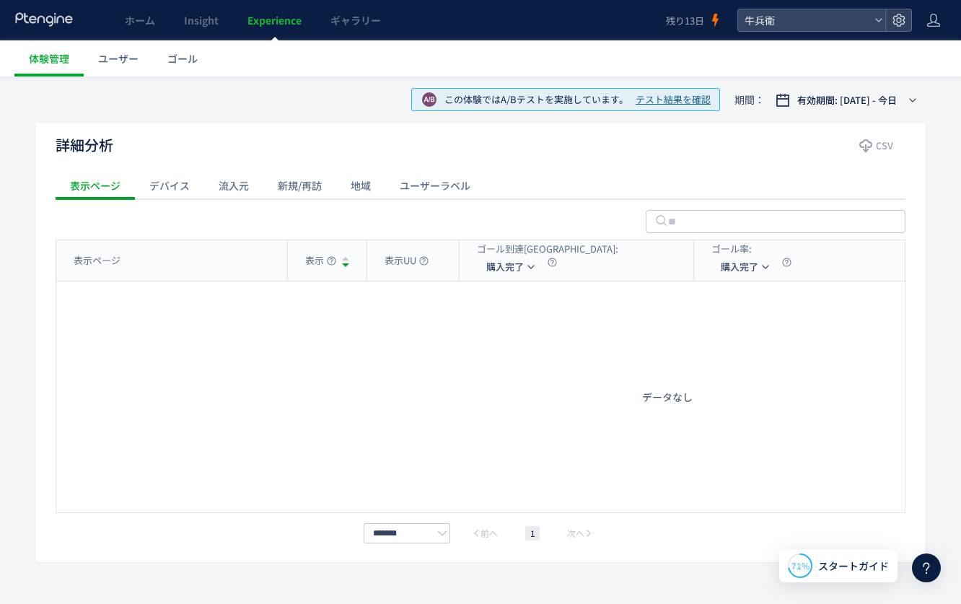
scroll to position [491, 0]
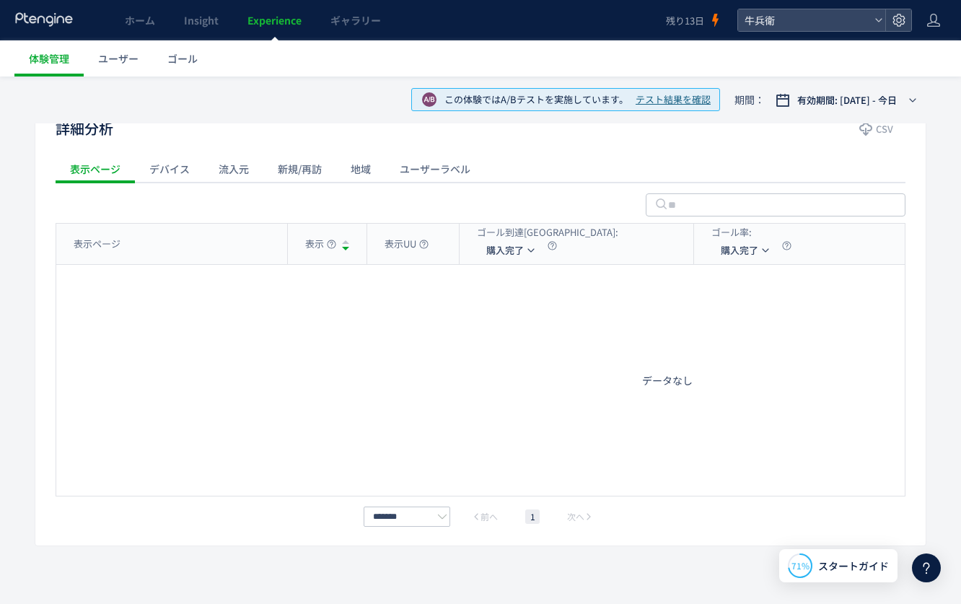
click at [178, 174] on div "デバイス" at bounding box center [169, 168] width 69 height 29
click at [239, 170] on div "流入元" at bounding box center [233, 168] width 59 height 29
